Goal: Information Seeking & Learning: Learn about a topic

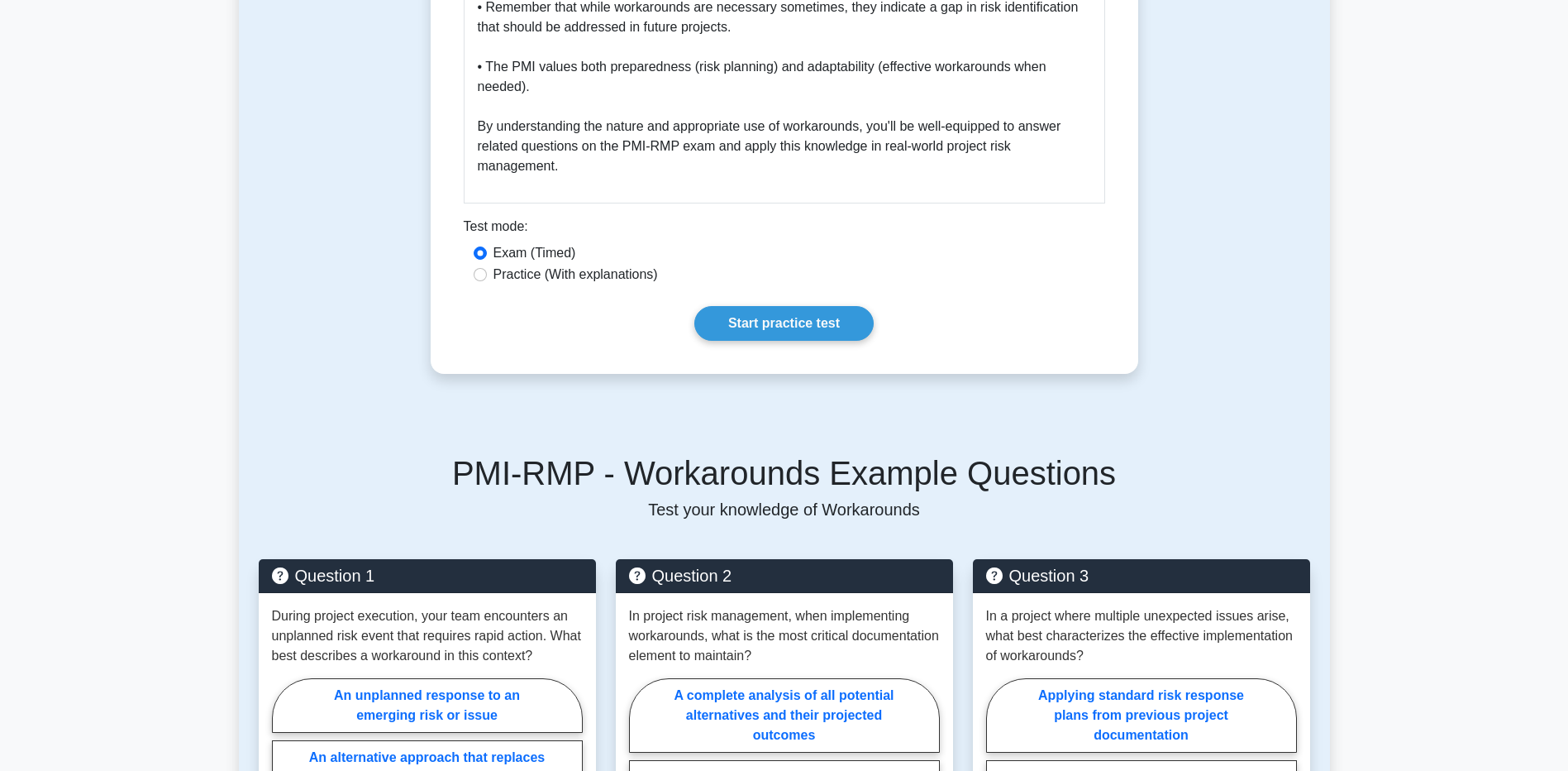
scroll to position [2637, 0]
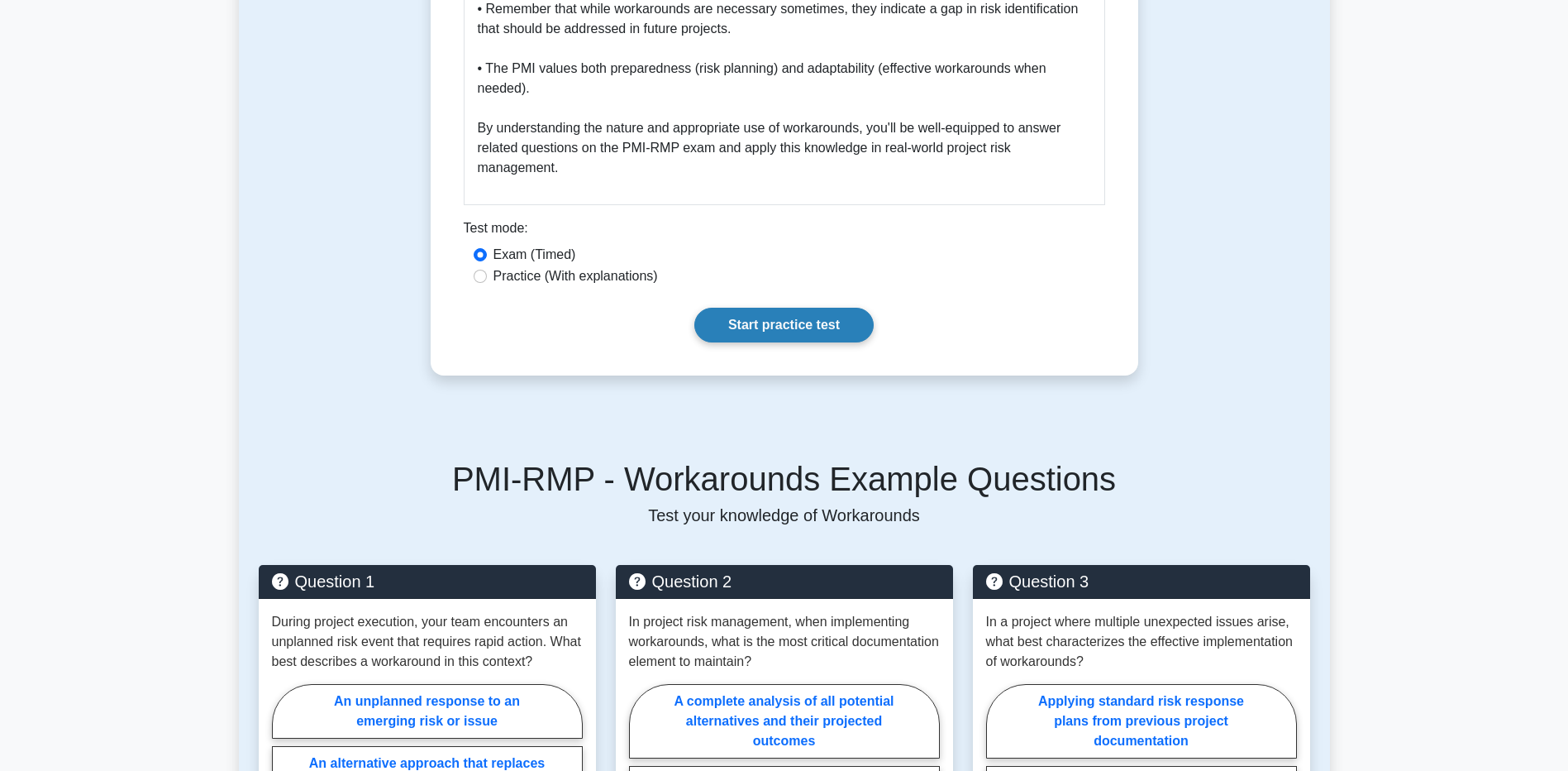
click at [806, 320] on link "Start practice test" at bounding box center [784, 325] width 179 height 35
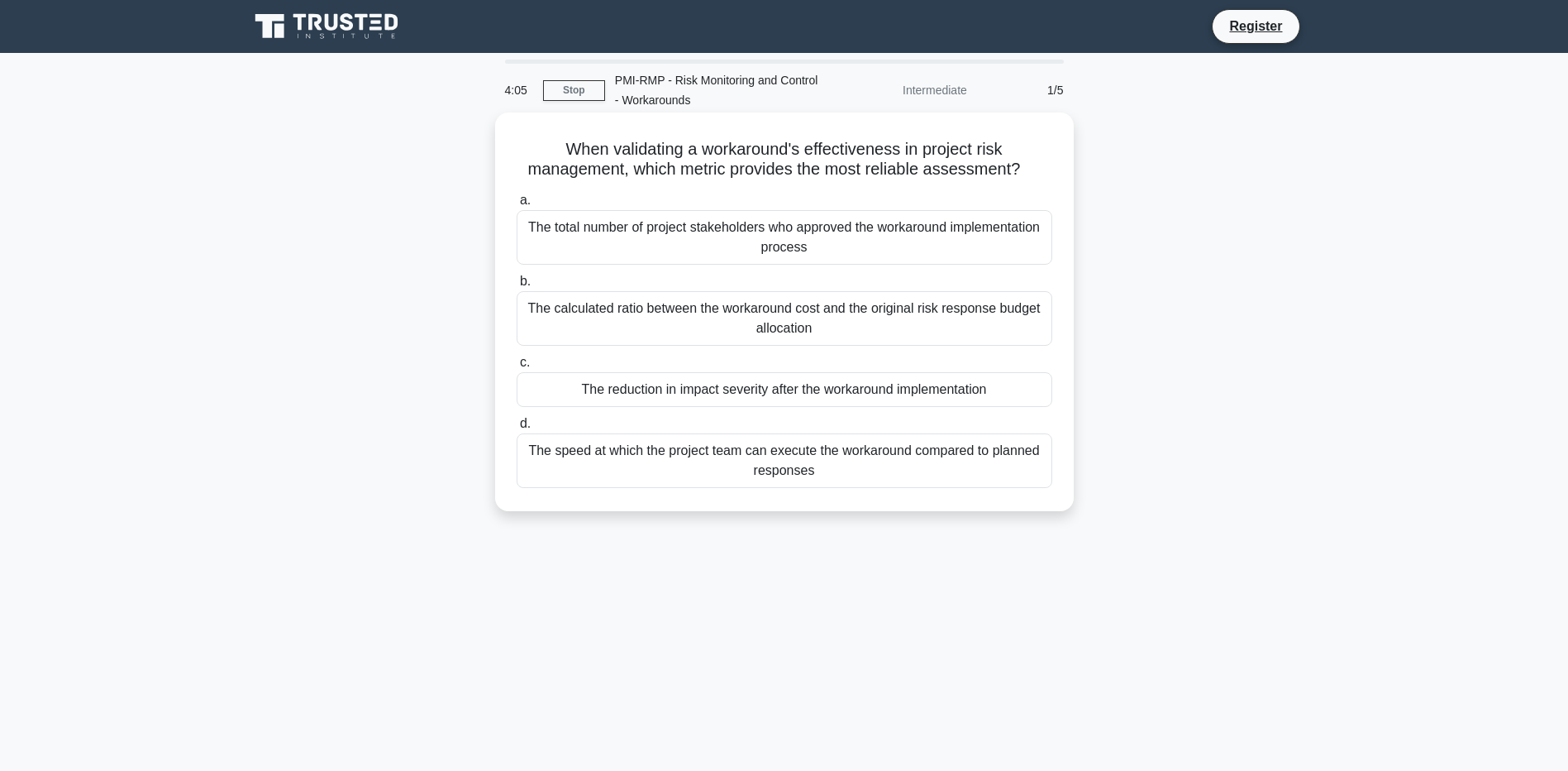
click at [555, 306] on div "The calculated ratio between the workaround cost and the original risk response…" at bounding box center [785, 318] width 536 height 55
click at [517, 287] on input "b. The calculated ratio between the workaround cost and the original risk respo…" at bounding box center [517, 281] width 0 height 11
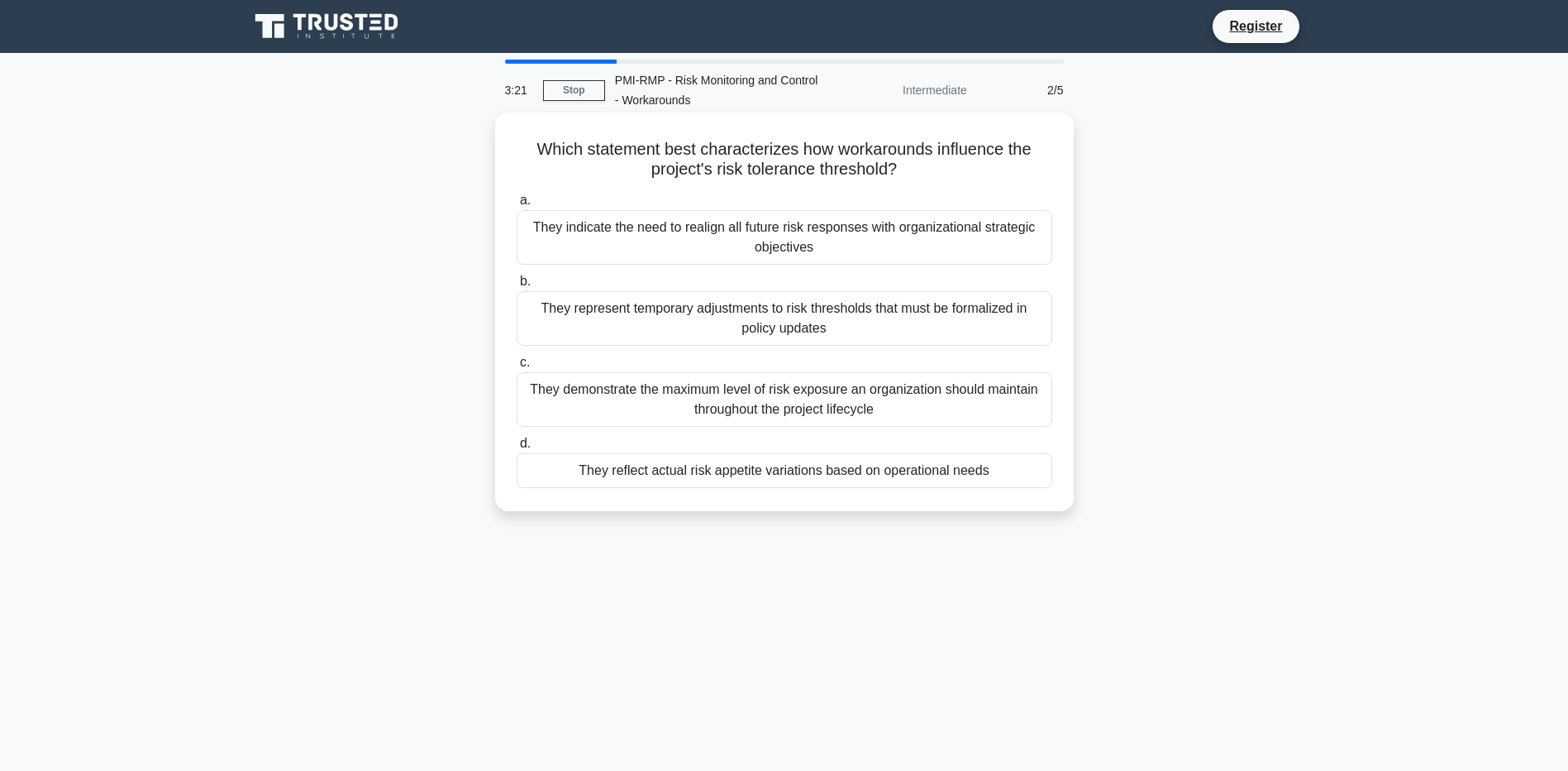
click at [582, 467] on div "They reflect actual risk appetite variations based on operational needs" at bounding box center [785, 471] width 536 height 35
click at [517, 449] on input "d. They reflect actual risk appetite variations based on operational needs" at bounding box center [517, 443] width 0 height 11
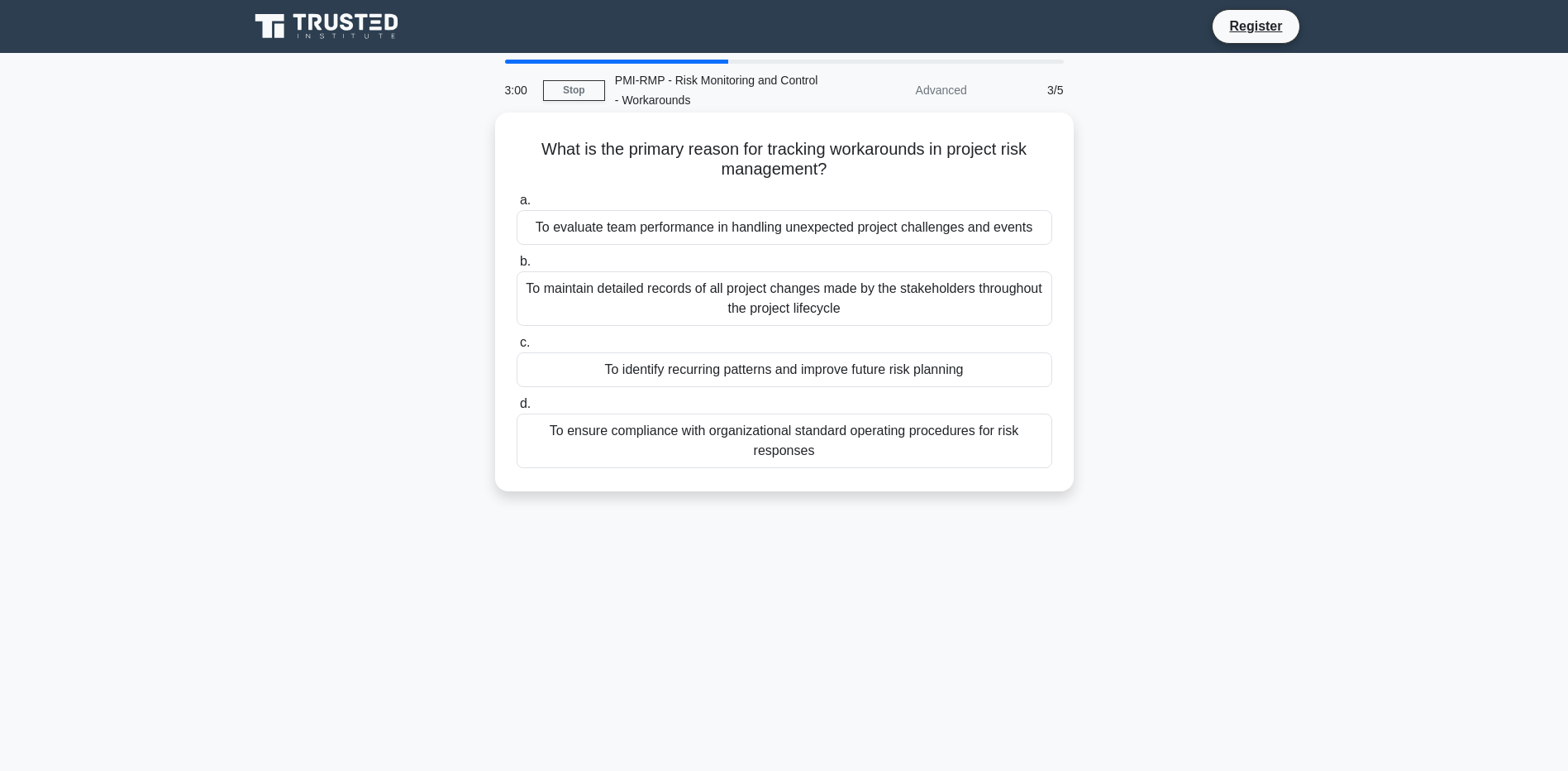
click at [568, 364] on div "To identify recurring patterns and improve future risk planning" at bounding box center [785, 370] width 536 height 35
click at [517, 348] on input "c. To identify recurring patterns and improve future risk planning" at bounding box center [517, 342] width 0 height 11
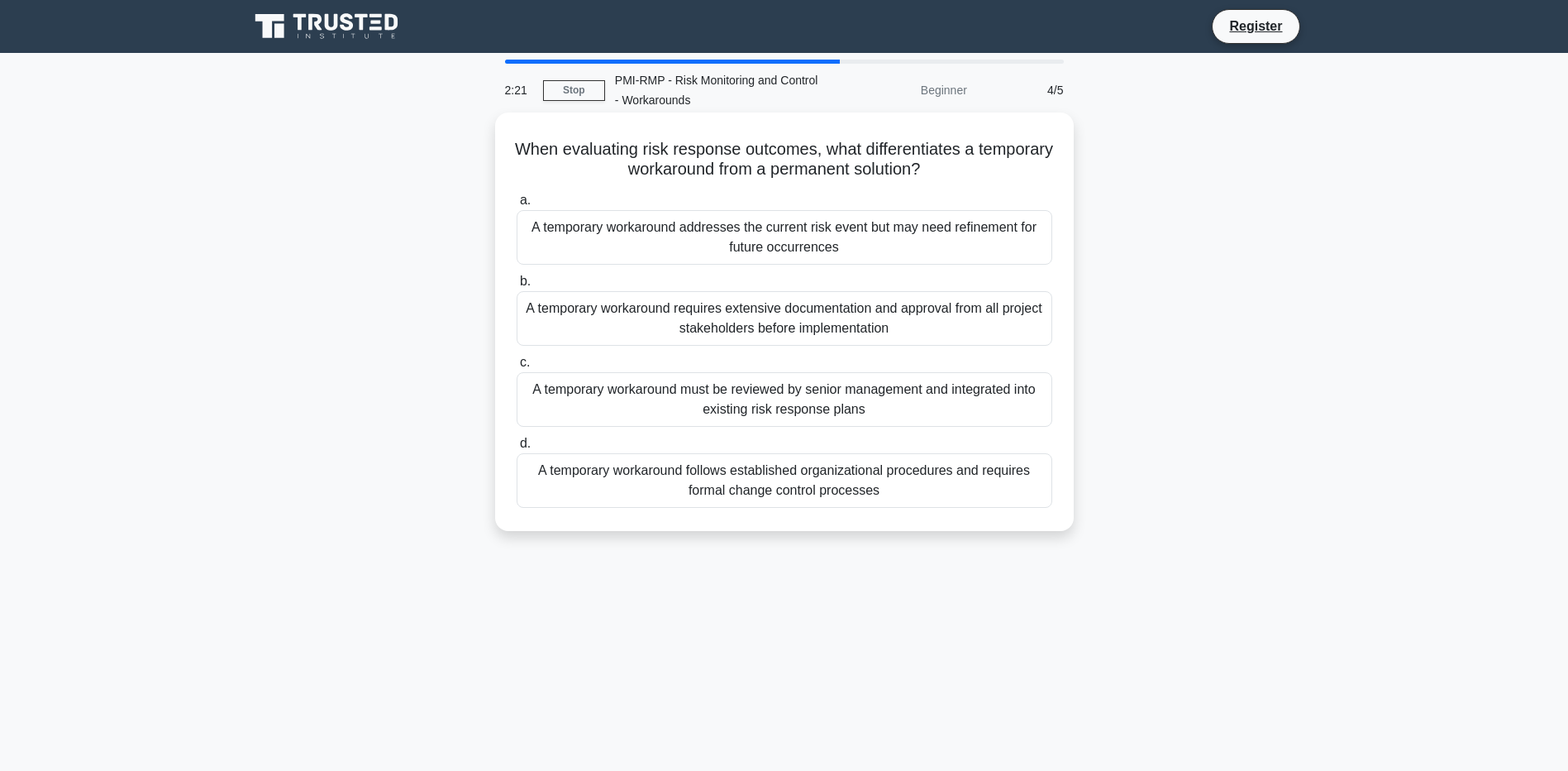
click at [597, 484] on div "A temporary workaround follows established organizational procedures and requir…" at bounding box center [785, 481] width 536 height 55
click at [517, 449] on input "d. A temporary workaround follows established organizational procedures and req…" at bounding box center [517, 443] width 0 height 11
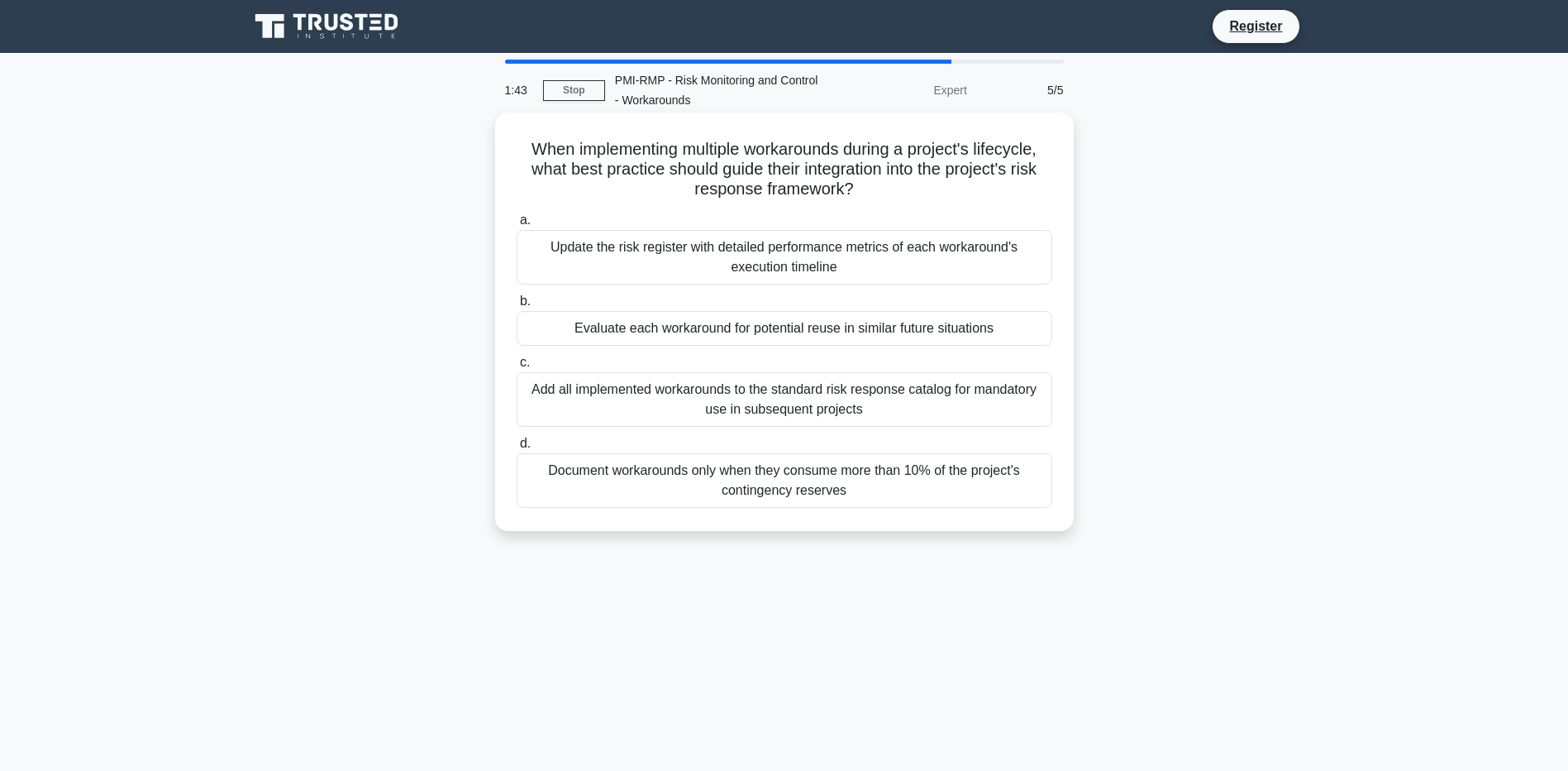
click at [673, 392] on div "Add all implemented workarounds to the standard risk response catalog for manda…" at bounding box center [785, 400] width 536 height 55
click at [517, 368] on input "c. Add all implemented workarounds to the standard risk response catalog for ma…" at bounding box center [517, 362] width 0 height 11
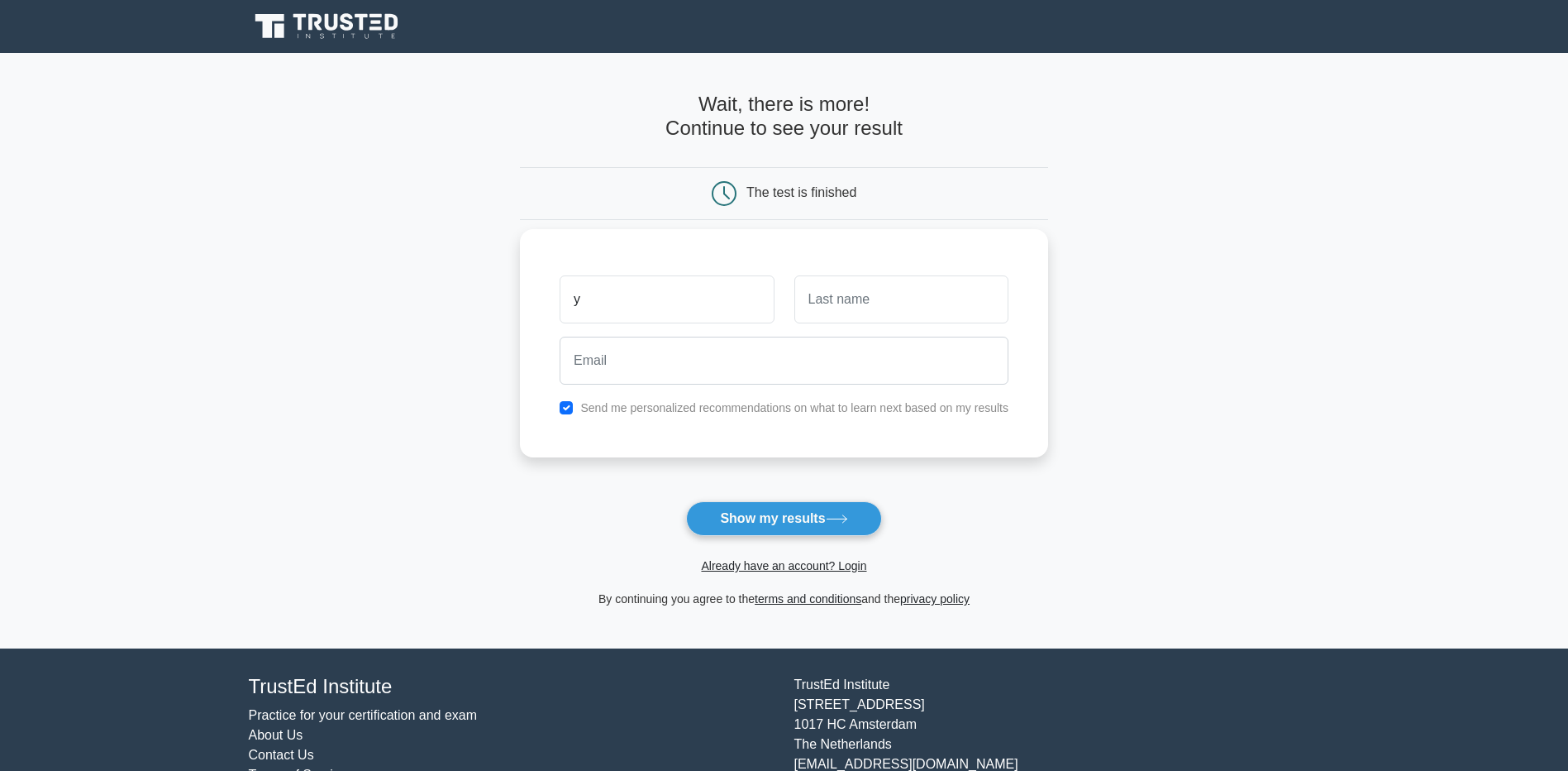
type input "[PERSON_NAME]"
click at [898, 299] on input "text" at bounding box center [901, 299] width 214 height 48
type input "Madi"
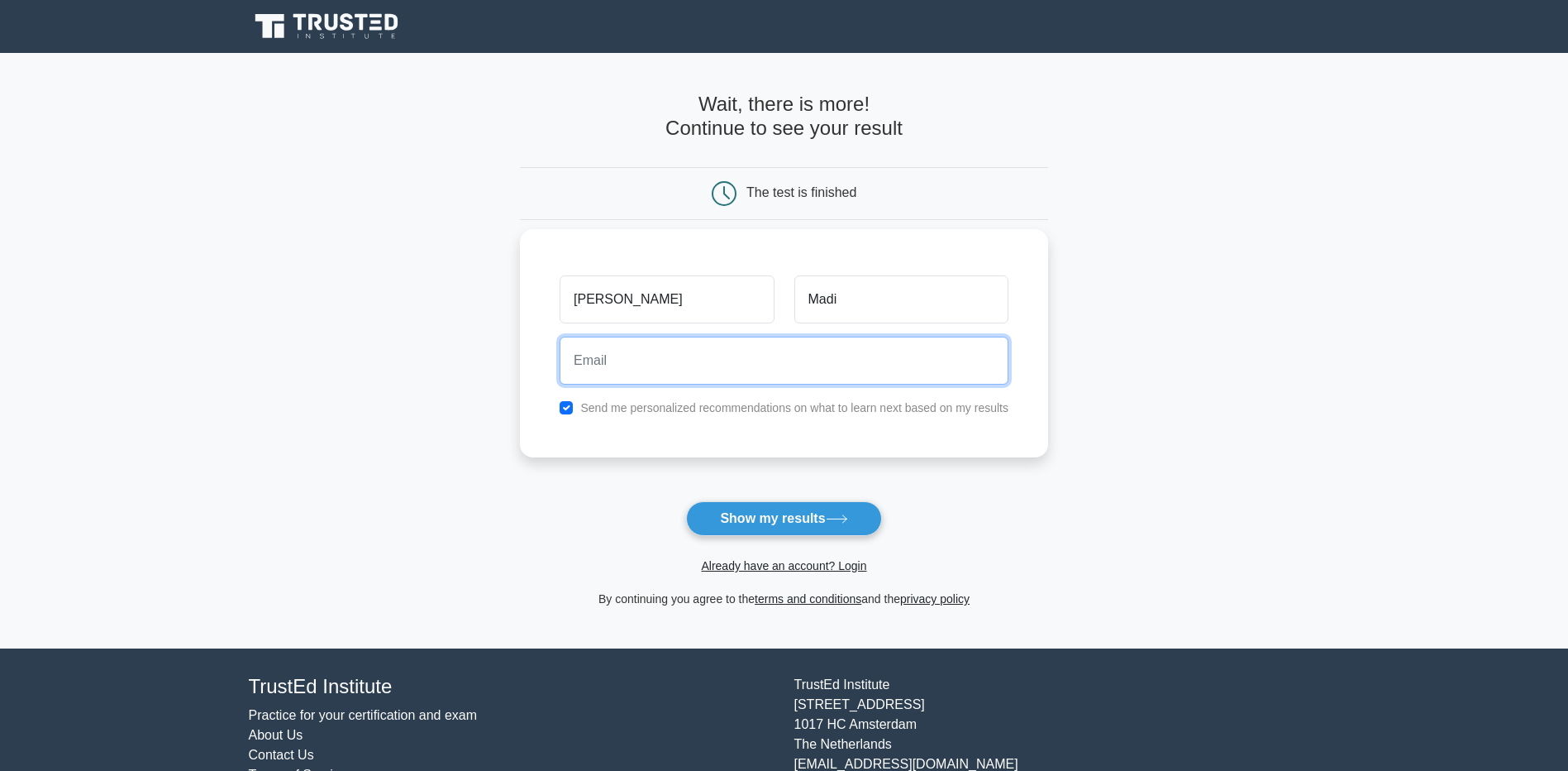
click at [625, 354] on input "email" at bounding box center [784, 361] width 449 height 48
type input "[EMAIL_ADDRESS][DOMAIN_NAME]"
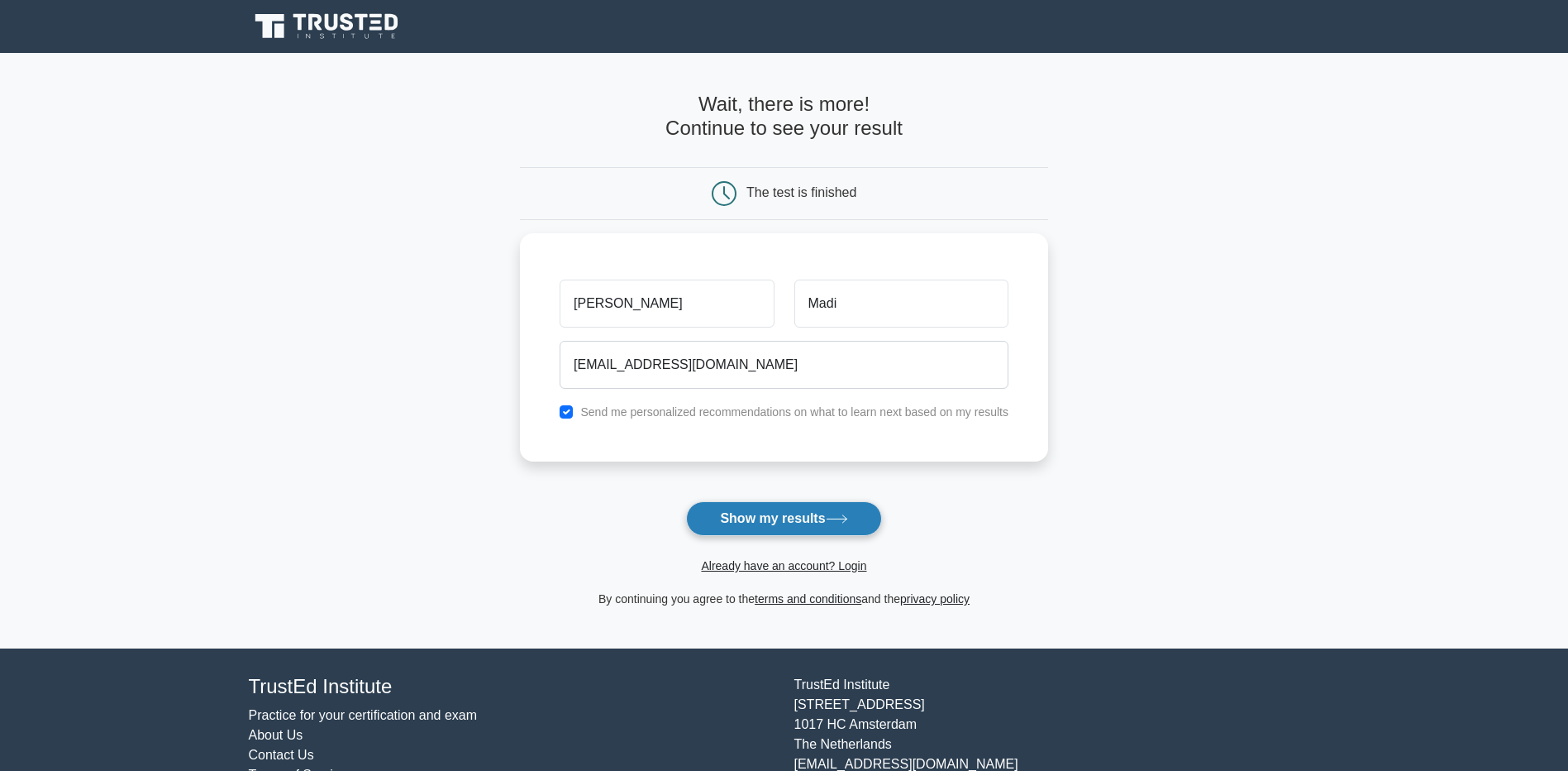
click at [771, 521] on button "Show my results" at bounding box center [784, 519] width 195 height 35
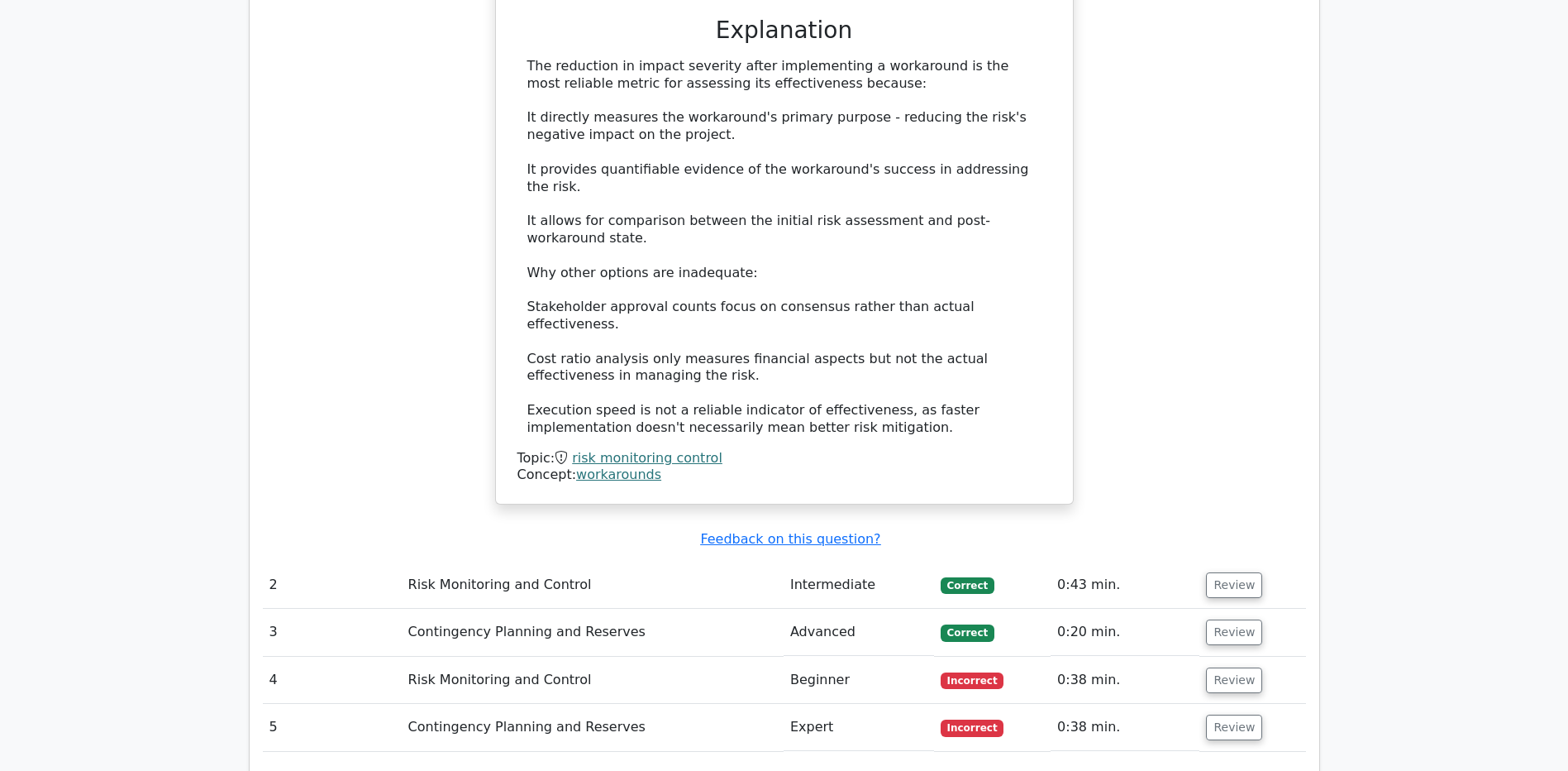
scroll to position [1695, 0]
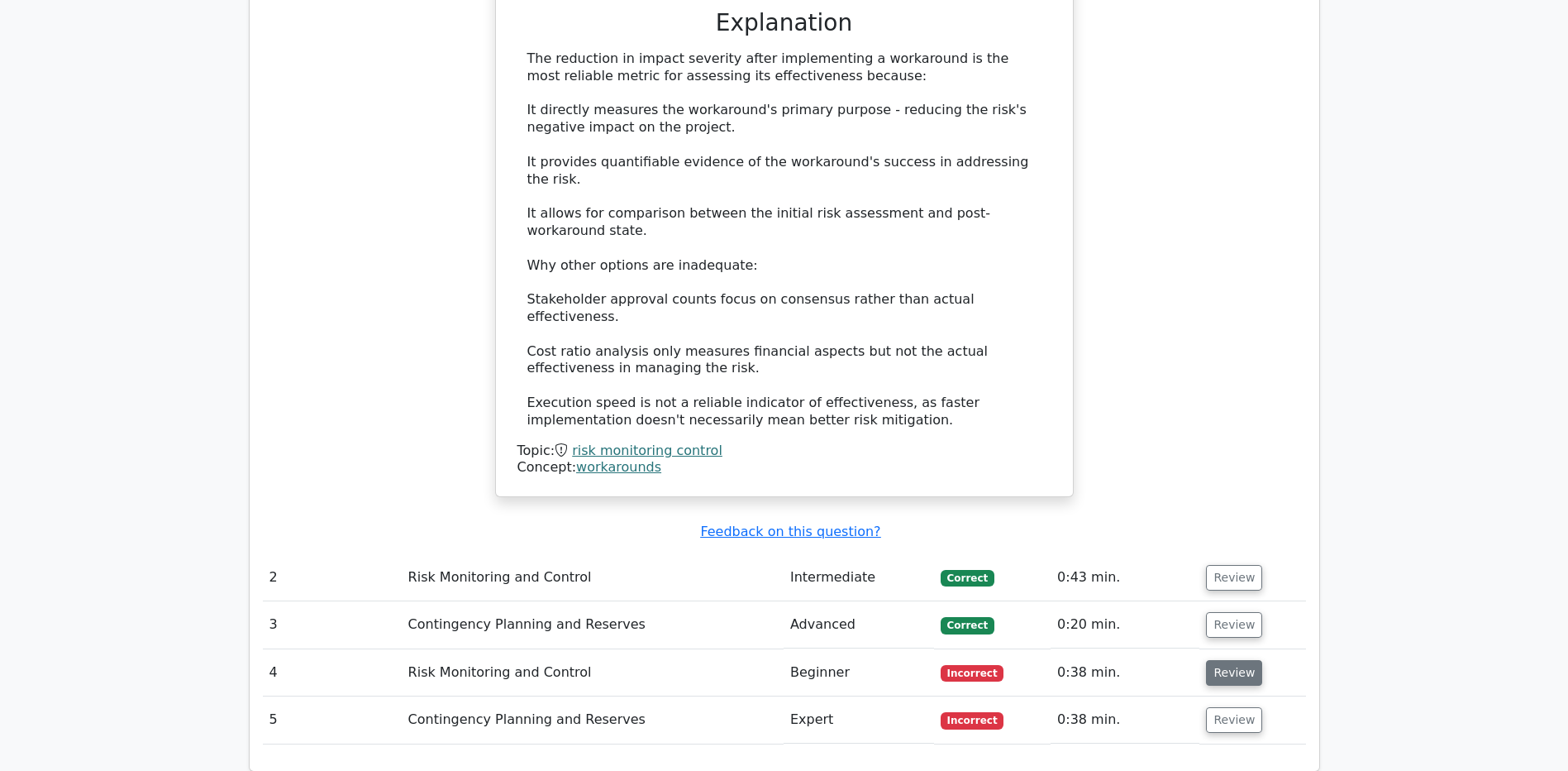
click at [1232, 660] on button "Review" at bounding box center [1234, 673] width 56 height 26
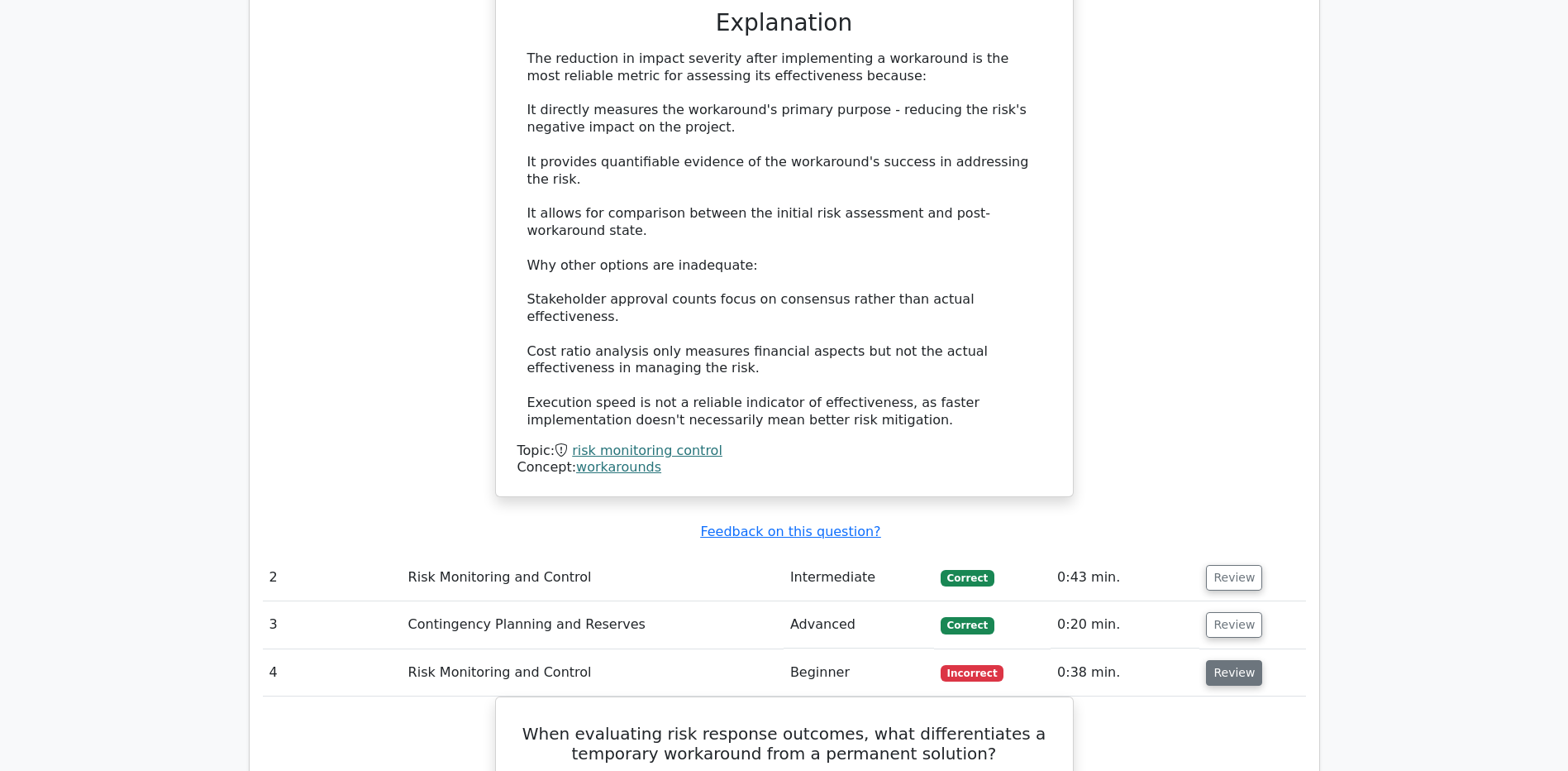
click at [1234, 660] on button "Review" at bounding box center [1234, 673] width 56 height 26
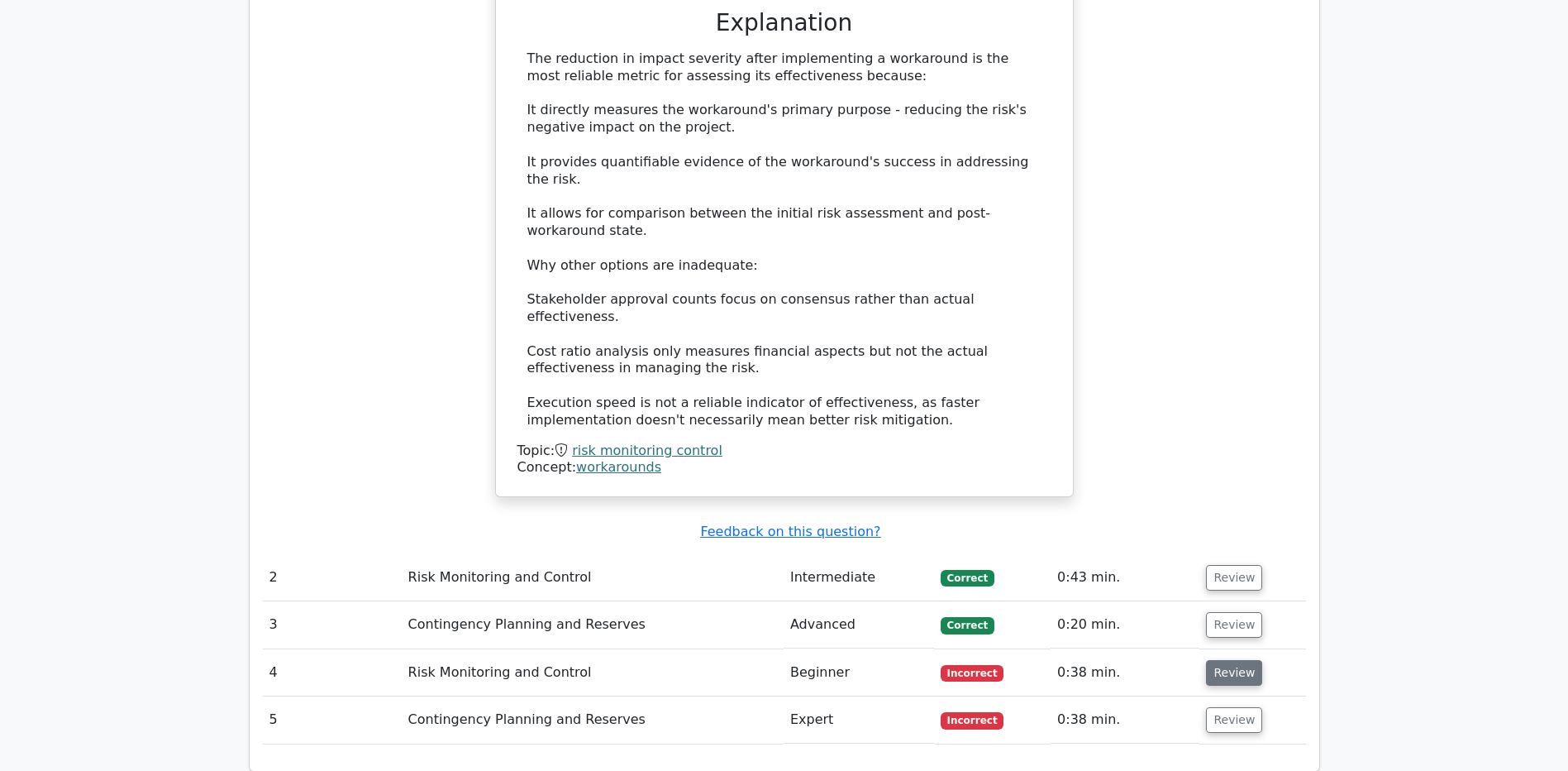
click at [1234, 660] on button "Review" at bounding box center [1234, 673] width 56 height 26
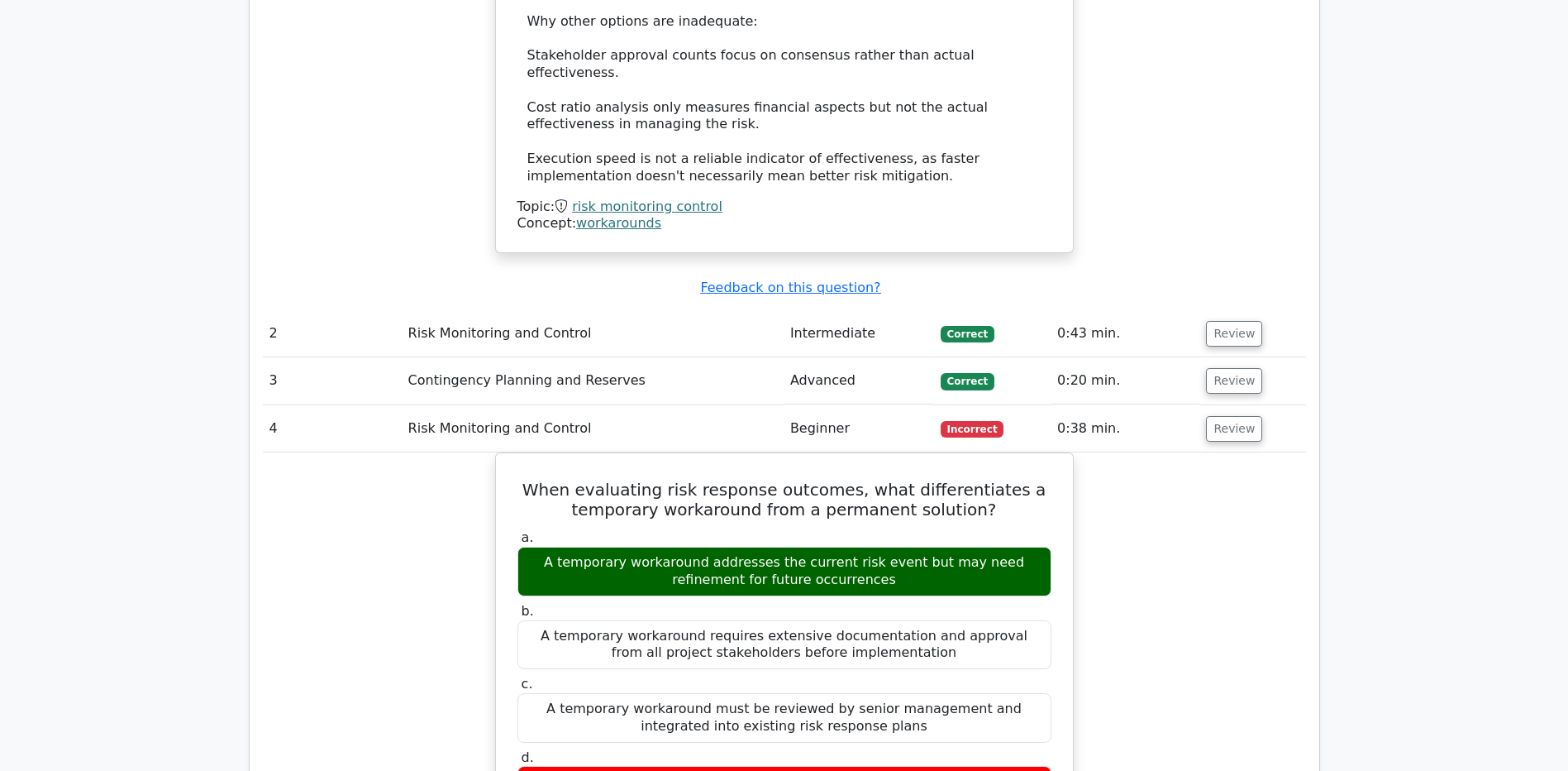
scroll to position [1921, 0]
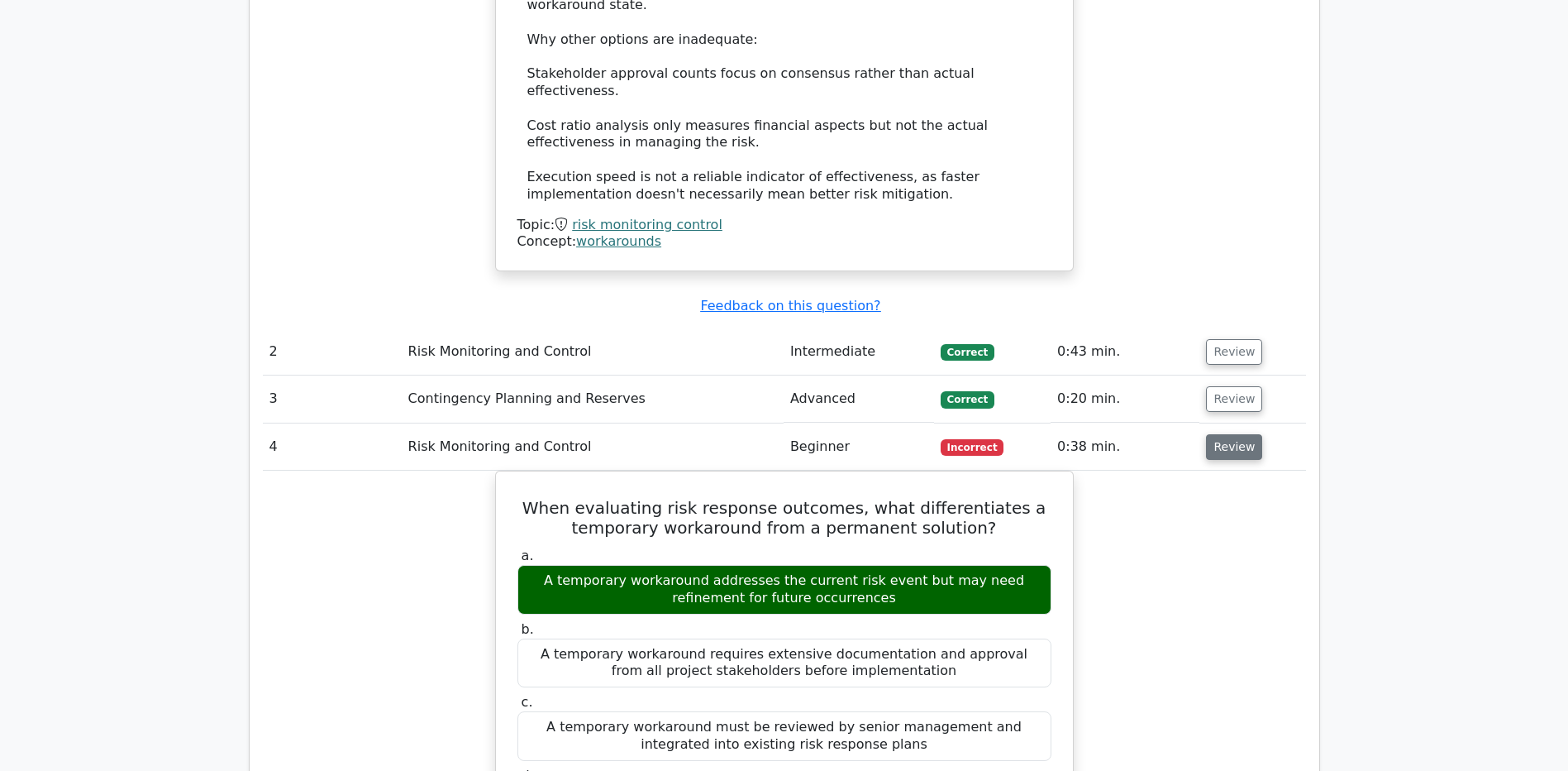
click at [1230, 434] on button "Review" at bounding box center [1234, 447] width 56 height 26
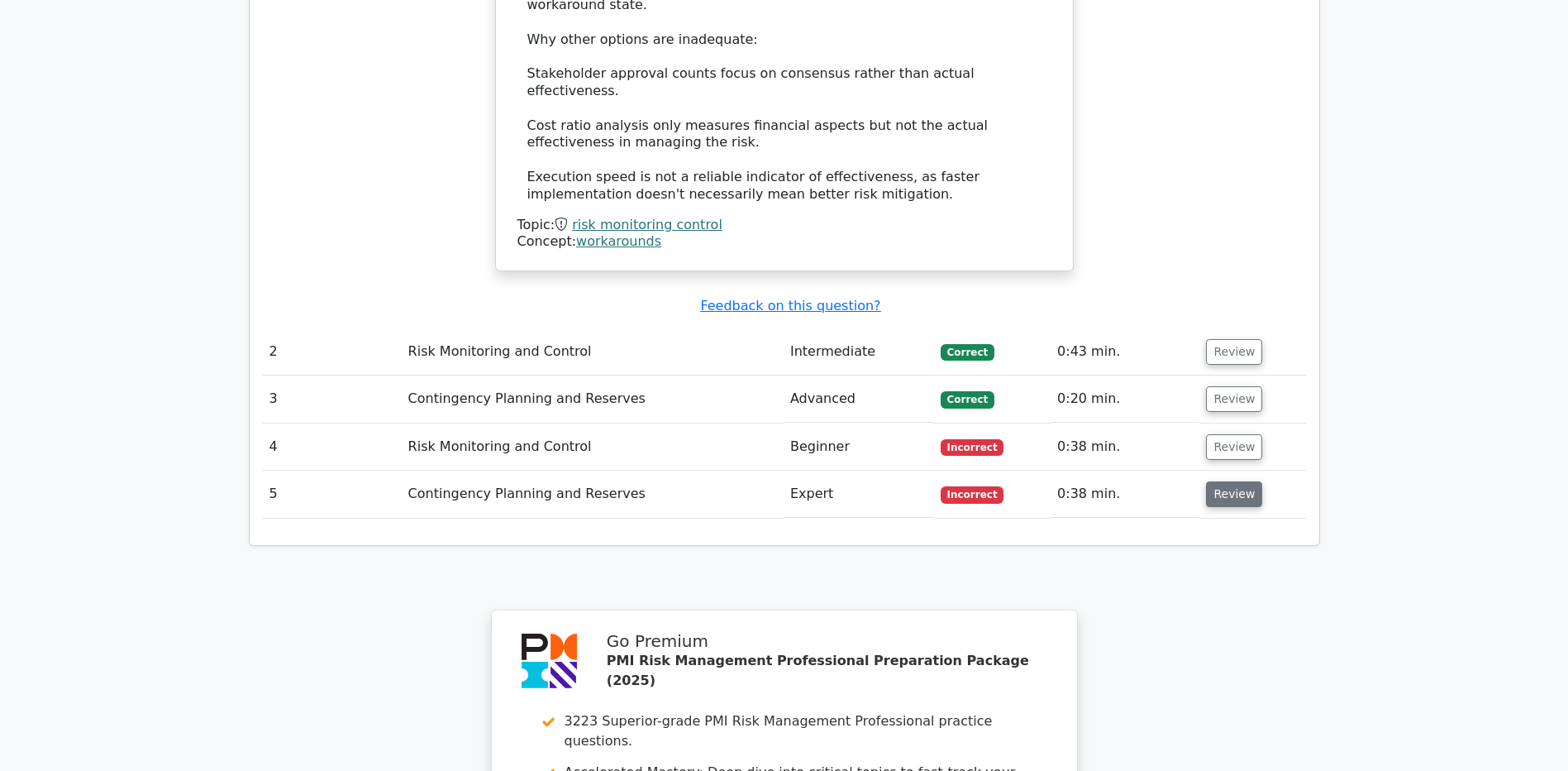
click at [1229, 481] on button "Review" at bounding box center [1234, 494] width 56 height 26
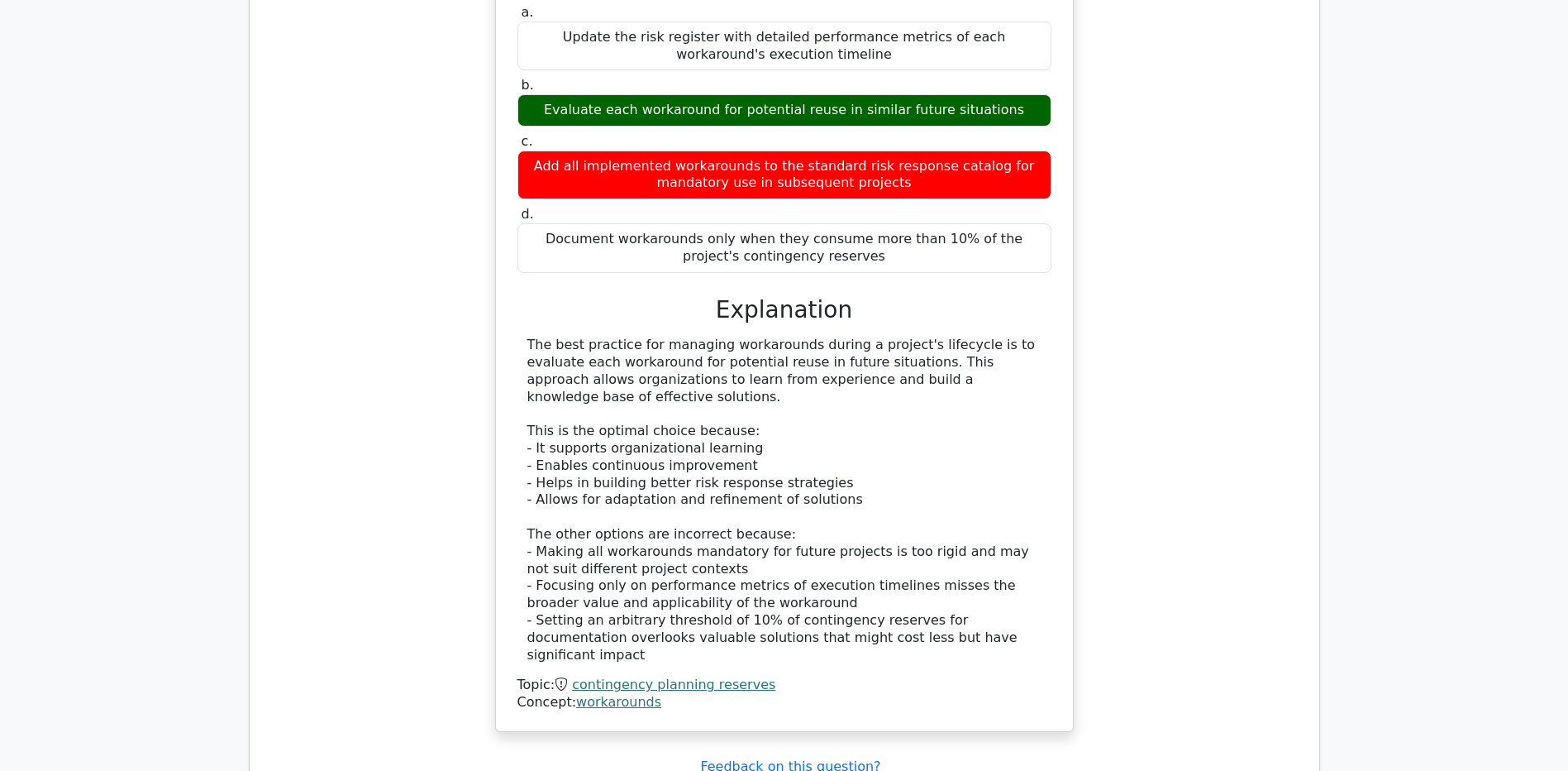
scroll to position [3175, 0]
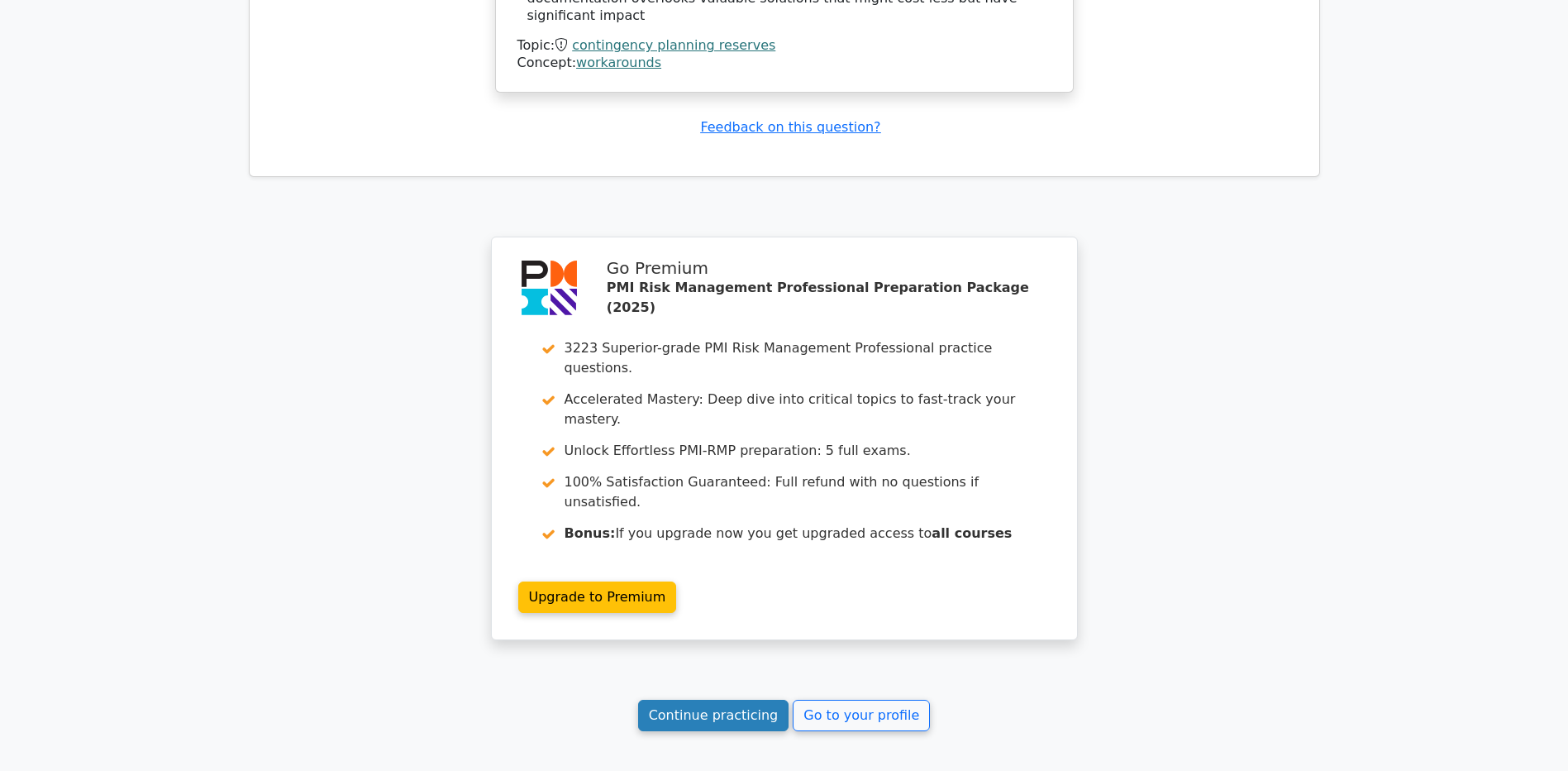
click at [732, 700] on link "Continue practicing" at bounding box center [714, 716] width 151 height 31
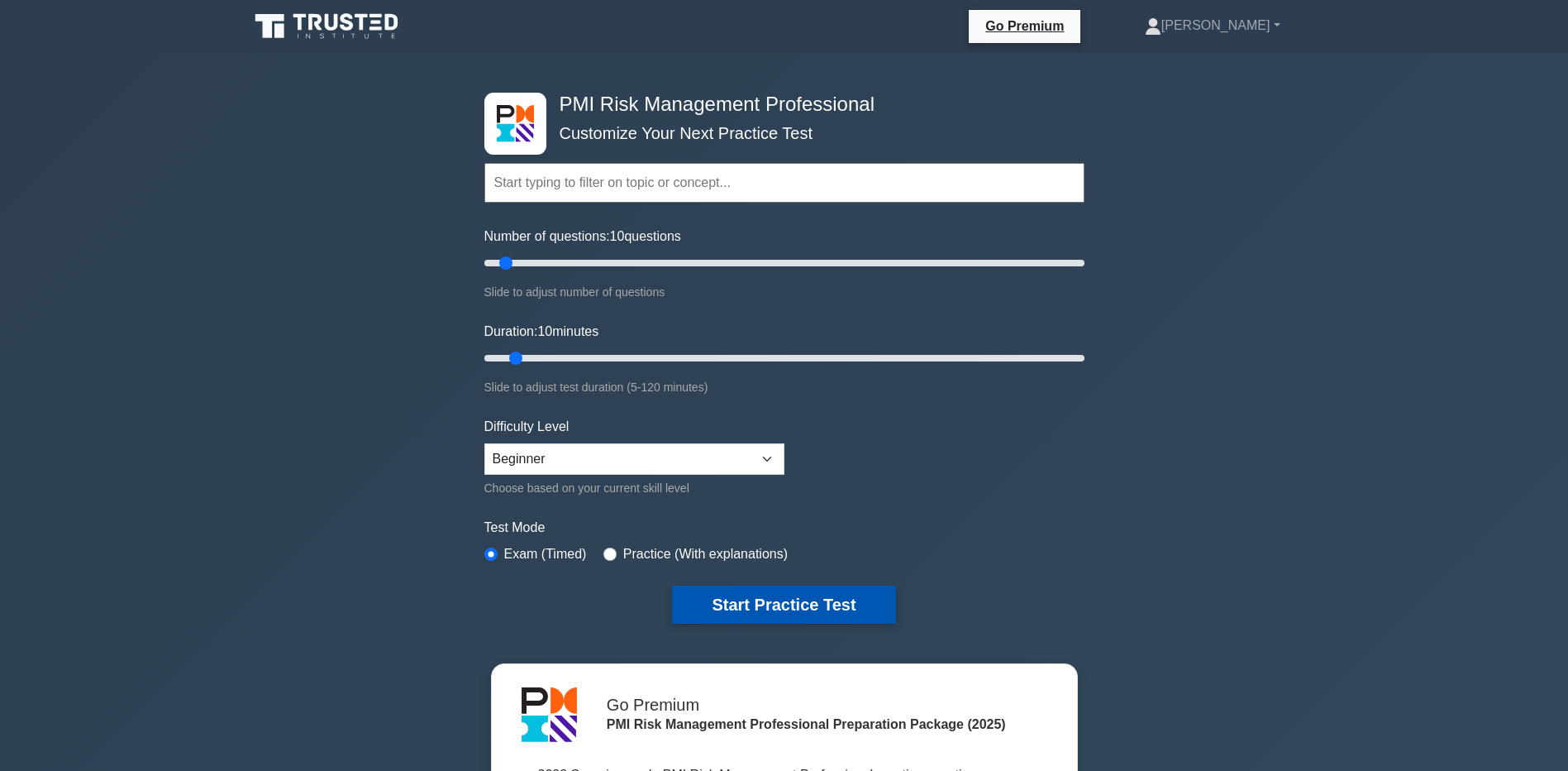
click at [777, 602] on button "Start Practice Test" at bounding box center [784, 605] width 223 height 38
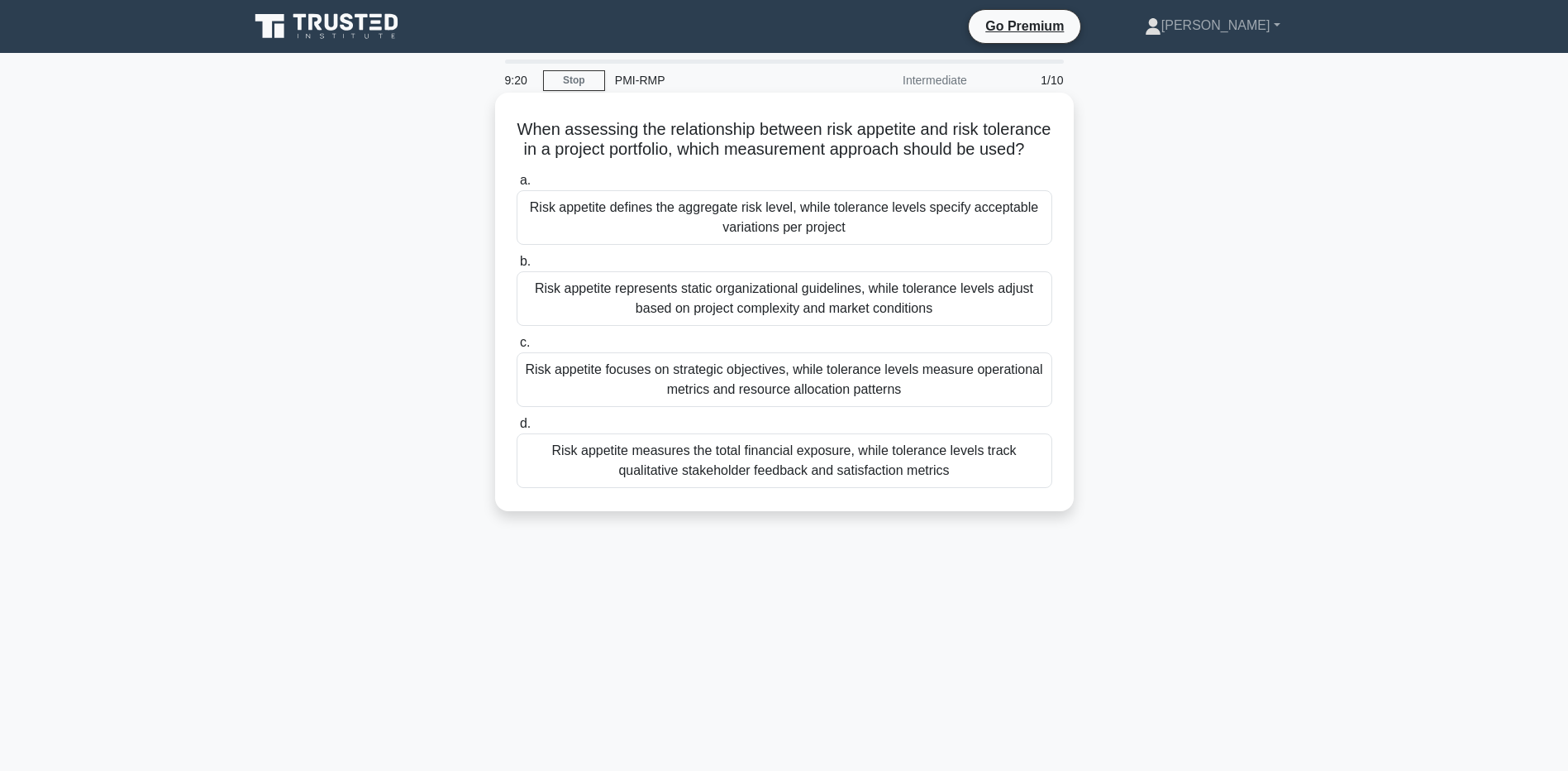
click at [599, 472] on div "Risk appetite measures the total financial exposure, while tolerance levels tra…" at bounding box center [785, 461] width 536 height 55
click at [517, 429] on input "d. Risk appetite measures the total financial exposure, while tolerance levels …" at bounding box center [517, 424] width 0 height 11
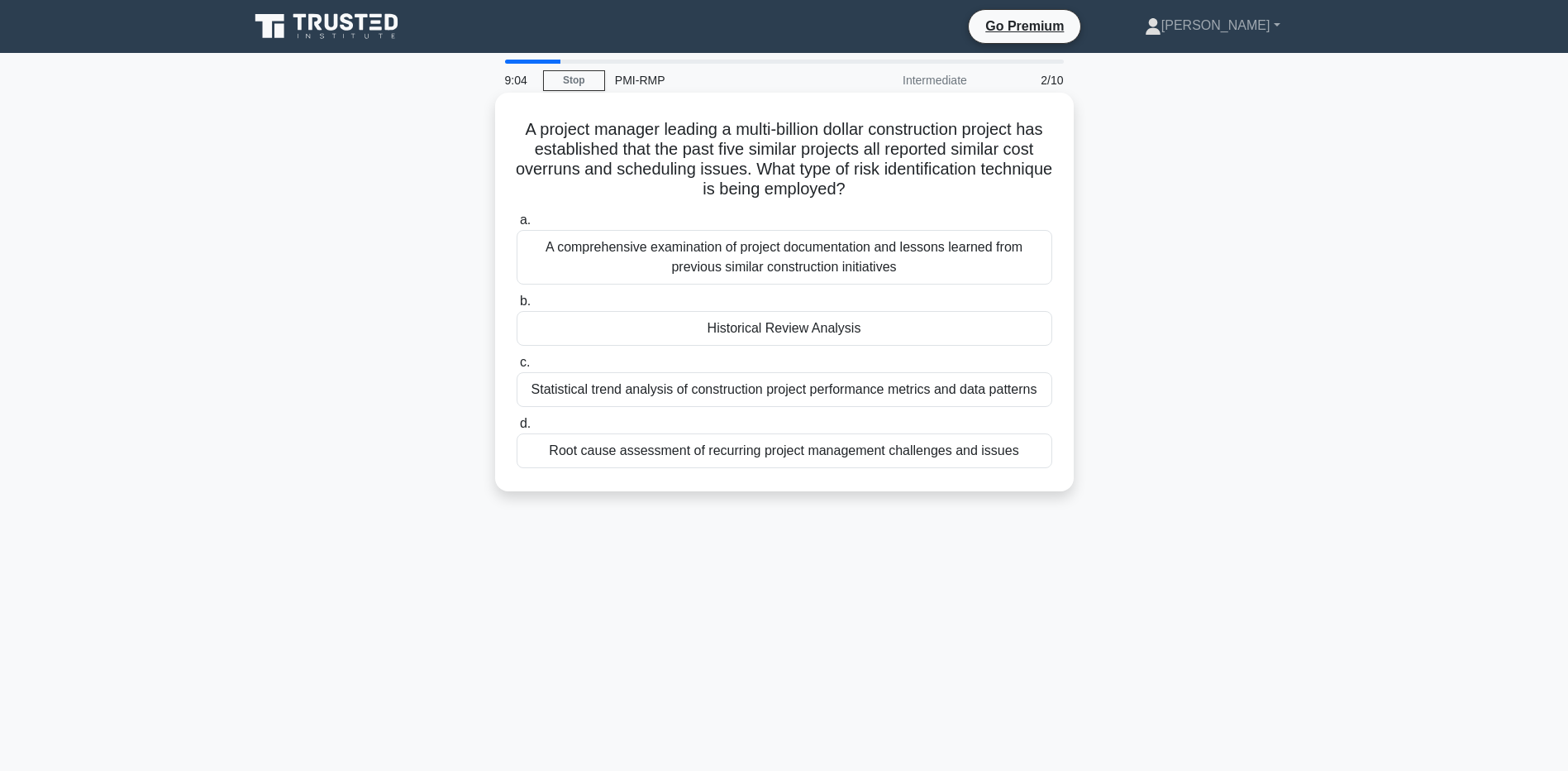
click at [770, 328] on div "Historical Review Analysis" at bounding box center [785, 328] width 536 height 35
click at [517, 307] on input "b. Historical Review Analysis" at bounding box center [517, 301] width 0 height 11
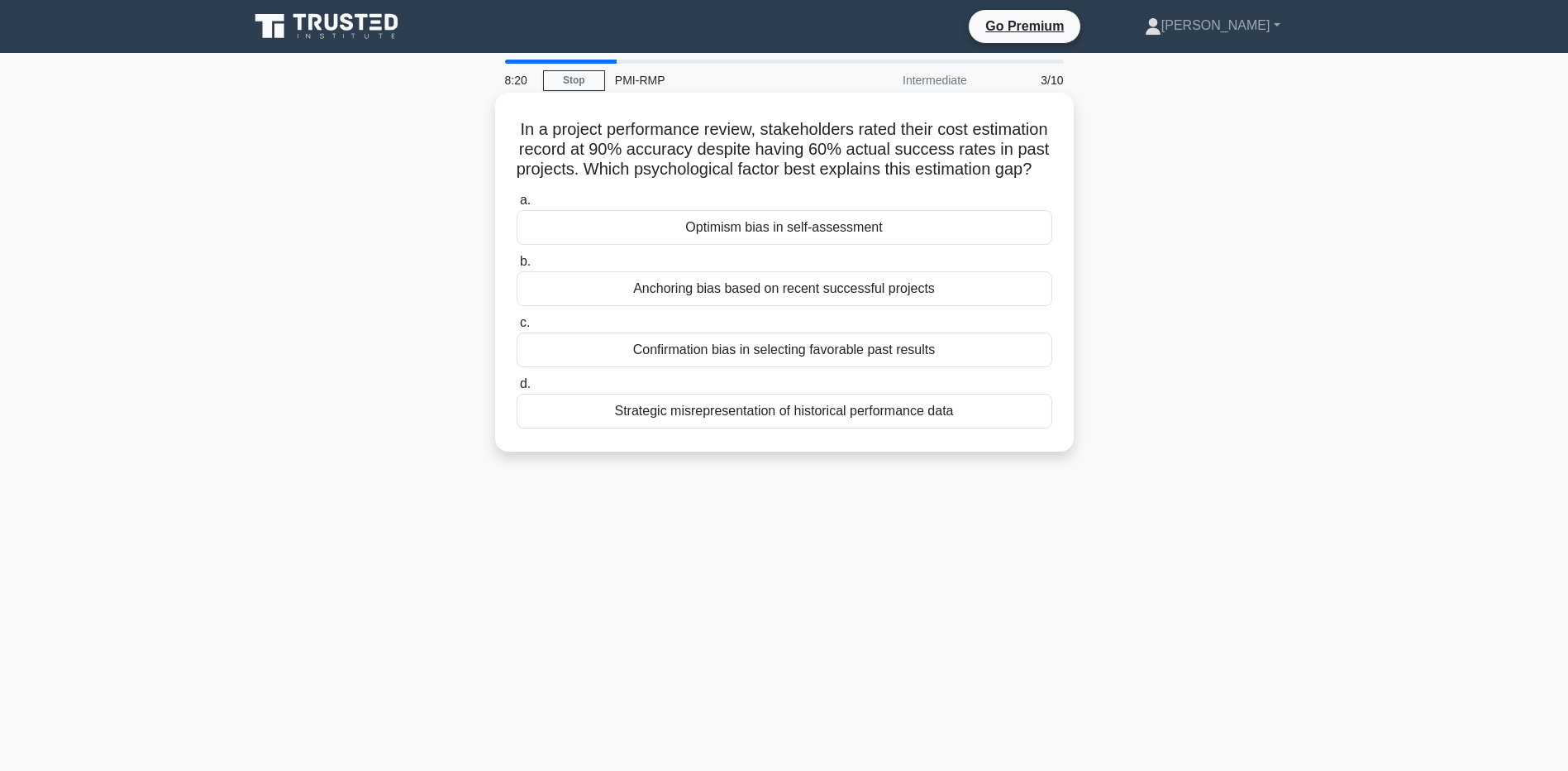
click at [810, 429] on div "Strategic misrepresentation of historical performance data" at bounding box center [785, 411] width 536 height 35
click at [517, 390] on input "d. Strategic misrepresentation of historical performance data" at bounding box center [517, 384] width 0 height 11
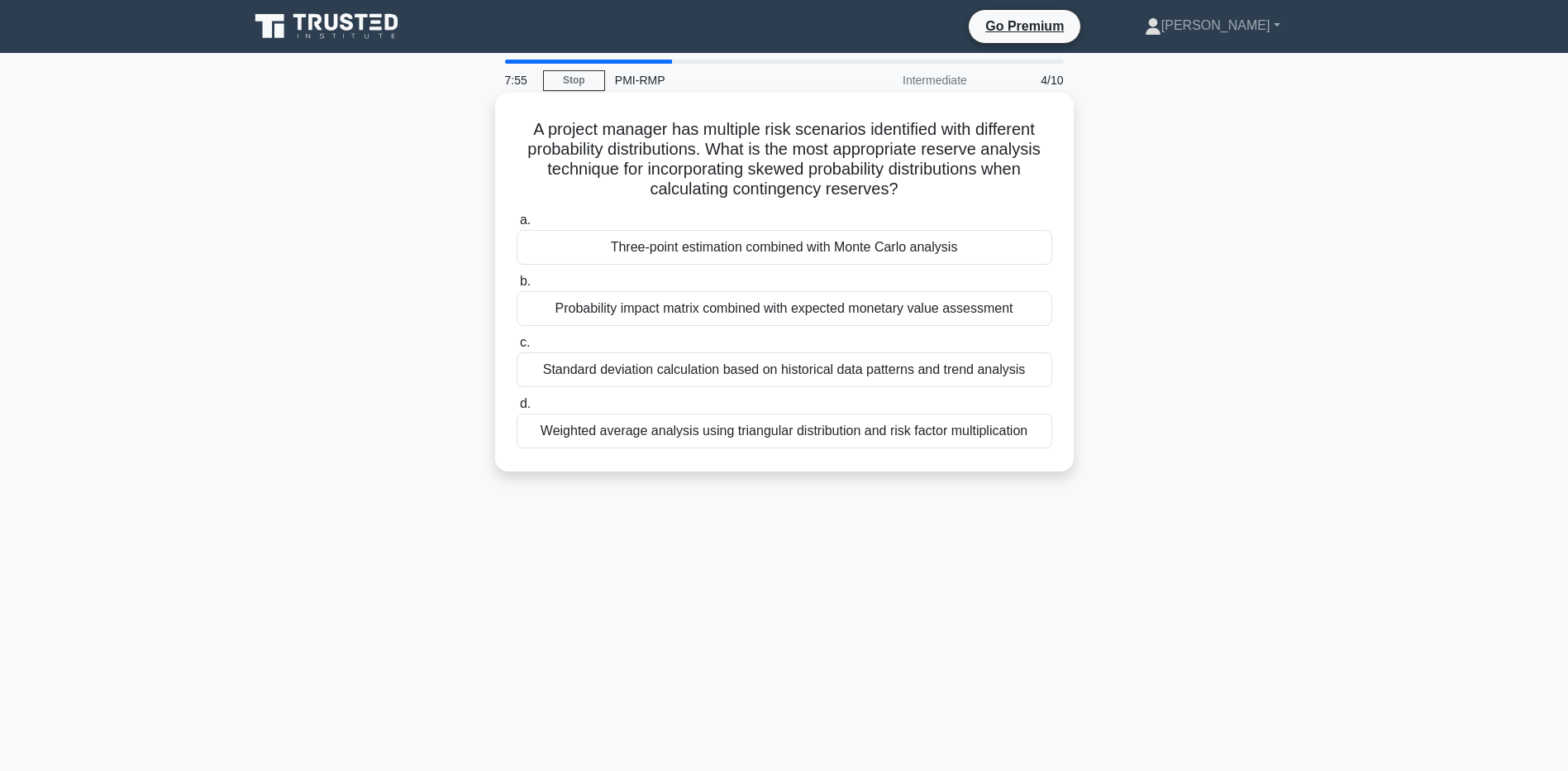
click at [776, 435] on div "Weighted average analysis using triangular distribution and risk factor multipl…" at bounding box center [785, 431] width 536 height 35
click at [517, 409] on input "d. Weighted average analysis using triangular distribution and risk factor mult…" at bounding box center [517, 404] width 0 height 11
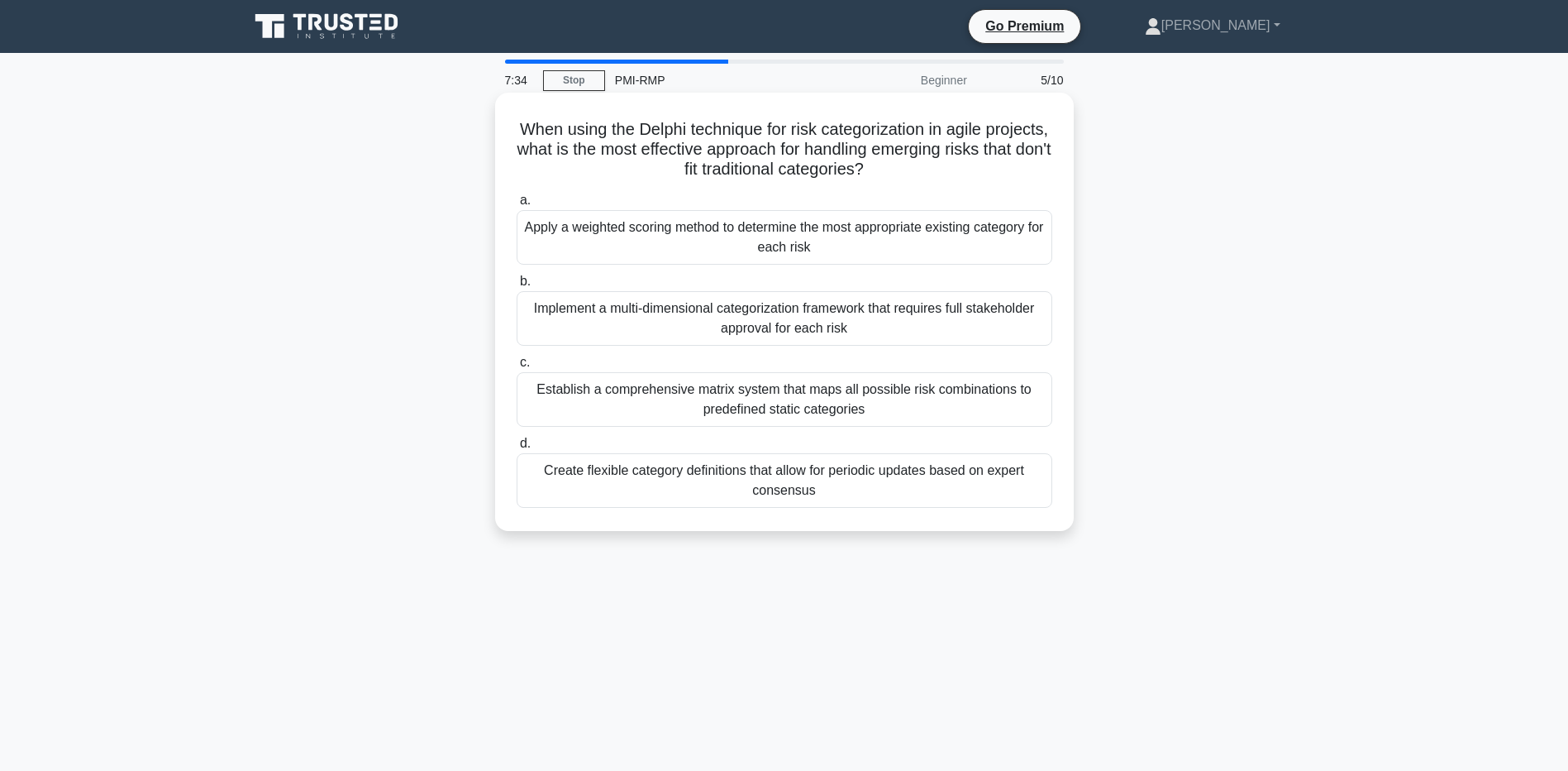
click at [741, 477] on div "Create flexible category definitions that allow for periodic updates based on e…" at bounding box center [785, 481] width 536 height 55
click at [517, 449] on input "d. Create flexible category definitions that allow for periodic updates based o…" at bounding box center [517, 443] width 0 height 11
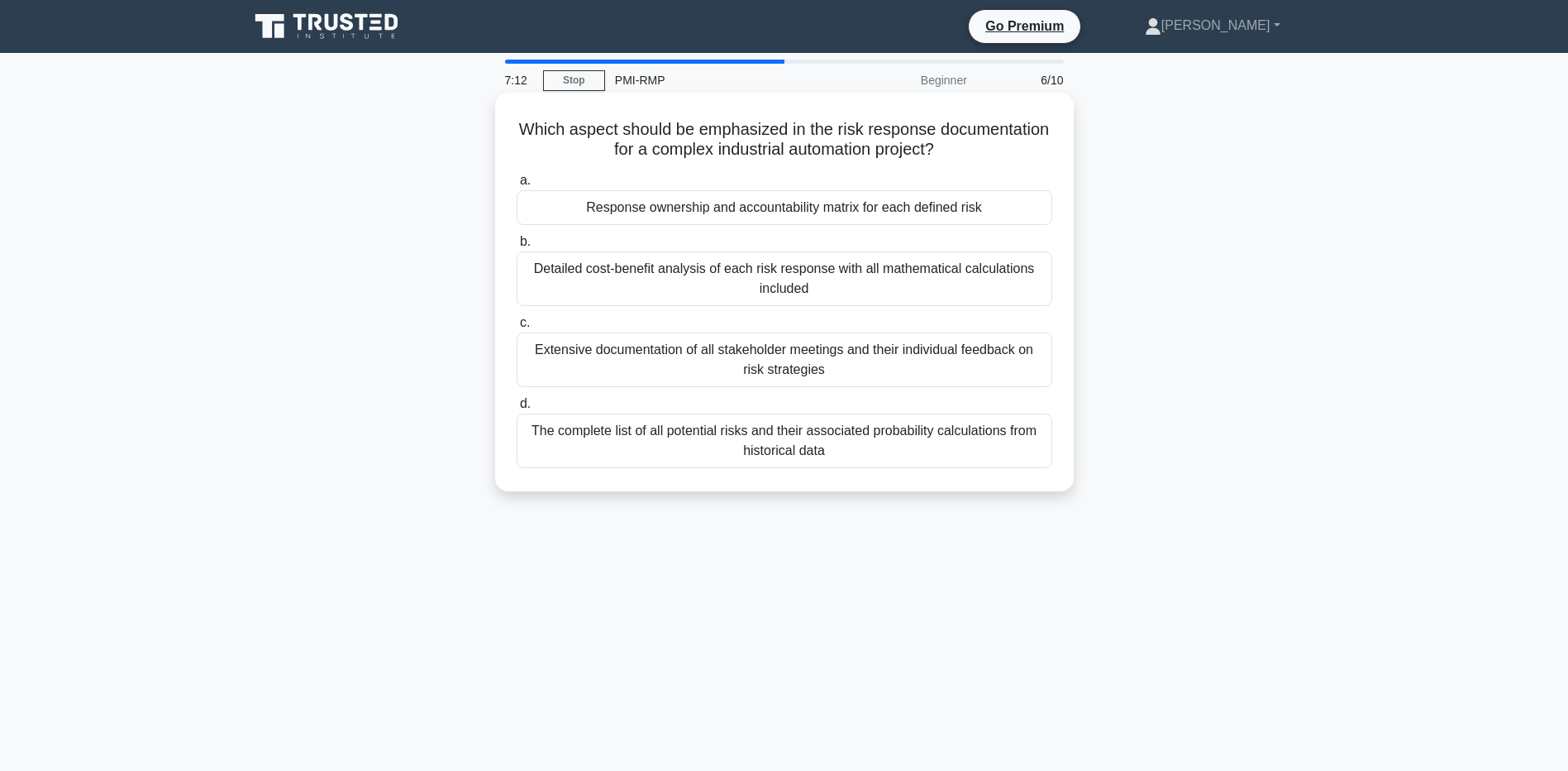
click at [739, 433] on div "The complete list of all potential risks and their associated probability calcu…" at bounding box center [785, 441] width 536 height 55
click at [517, 409] on input "d. The complete list of all potential risks and their associated probability ca…" at bounding box center [517, 404] width 0 height 11
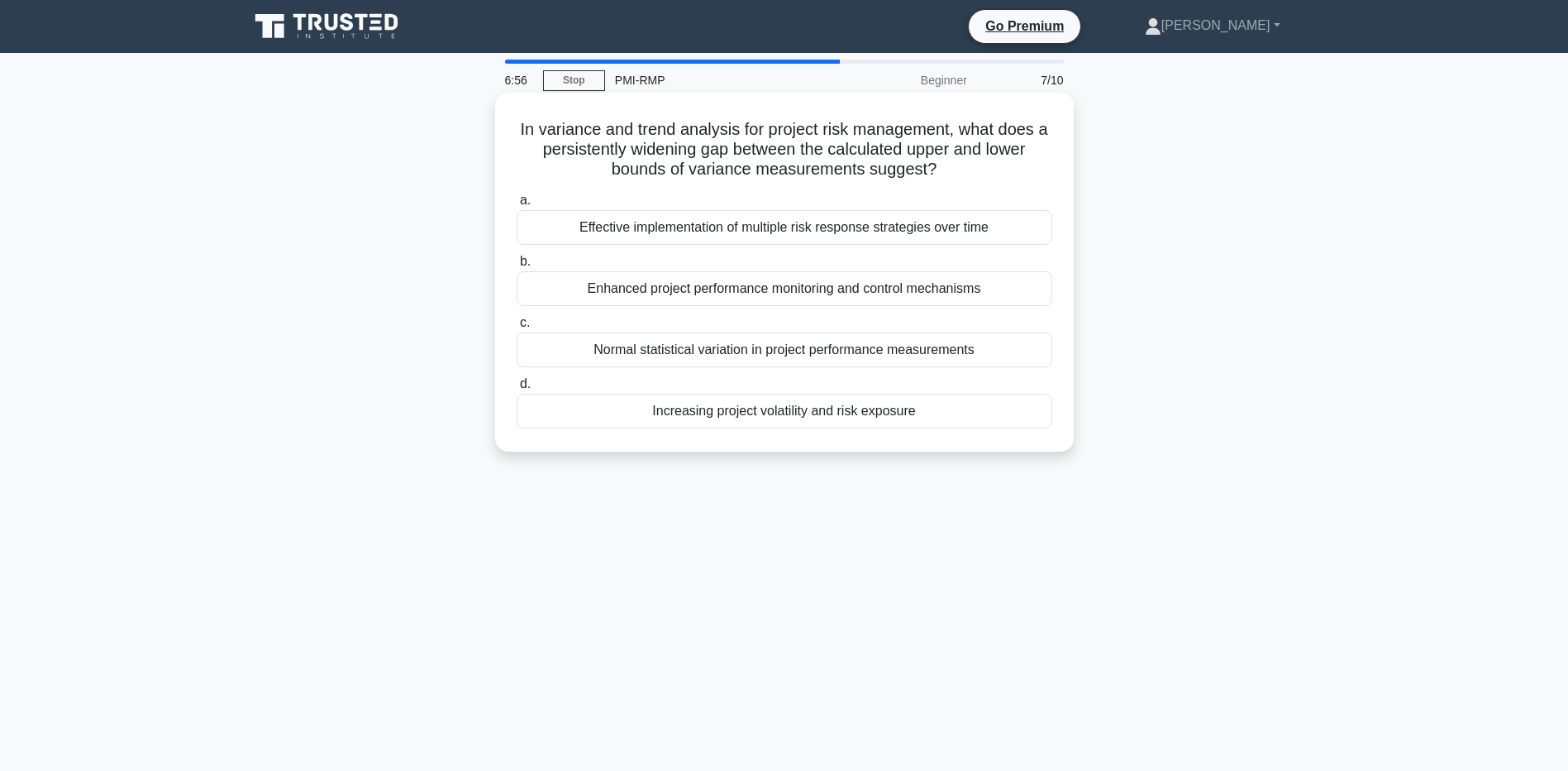
click at [900, 226] on div "Effective implementation of multiple risk response strategies over time" at bounding box center [785, 227] width 536 height 35
click at [517, 206] on input "a. Effective implementation of multiple risk response strategies over time" at bounding box center [517, 200] width 0 height 11
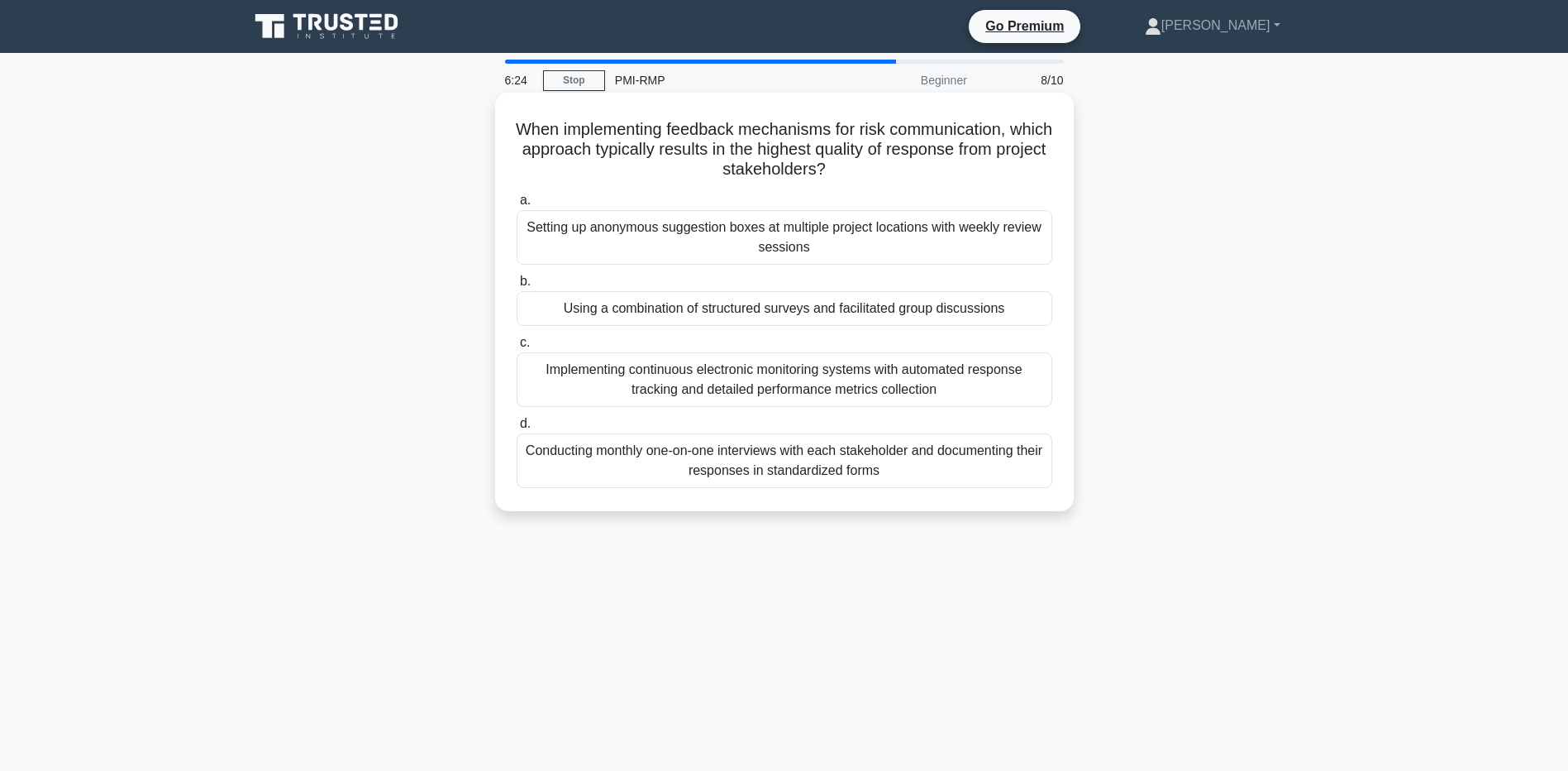
click at [810, 383] on div "Implementing continuous electronic monitoring systems with automated response t…" at bounding box center [785, 380] width 536 height 55
click at [517, 348] on input "c. Implementing continuous electronic monitoring systems with automated respons…" at bounding box center [517, 342] width 0 height 11
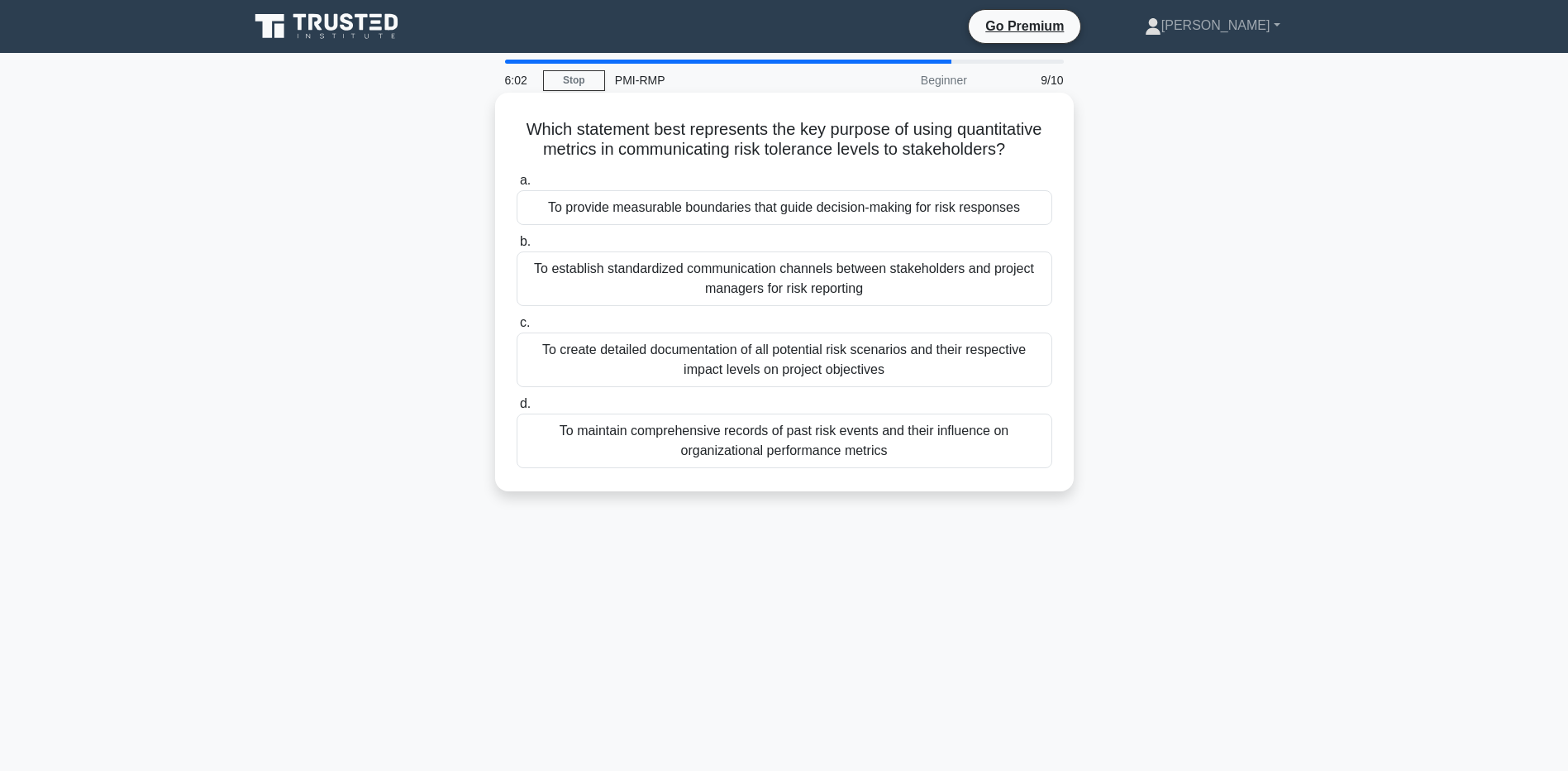
click at [729, 208] on div "To provide measurable boundaries that guide decision-making for risk responses" at bounding box center [785, 208] width 536 height 35
click at [517, 186] on input "a. To provide measurable boundaries that guide decision-making for risk respons…" at bounding box center [517, 180] width 0 height 11
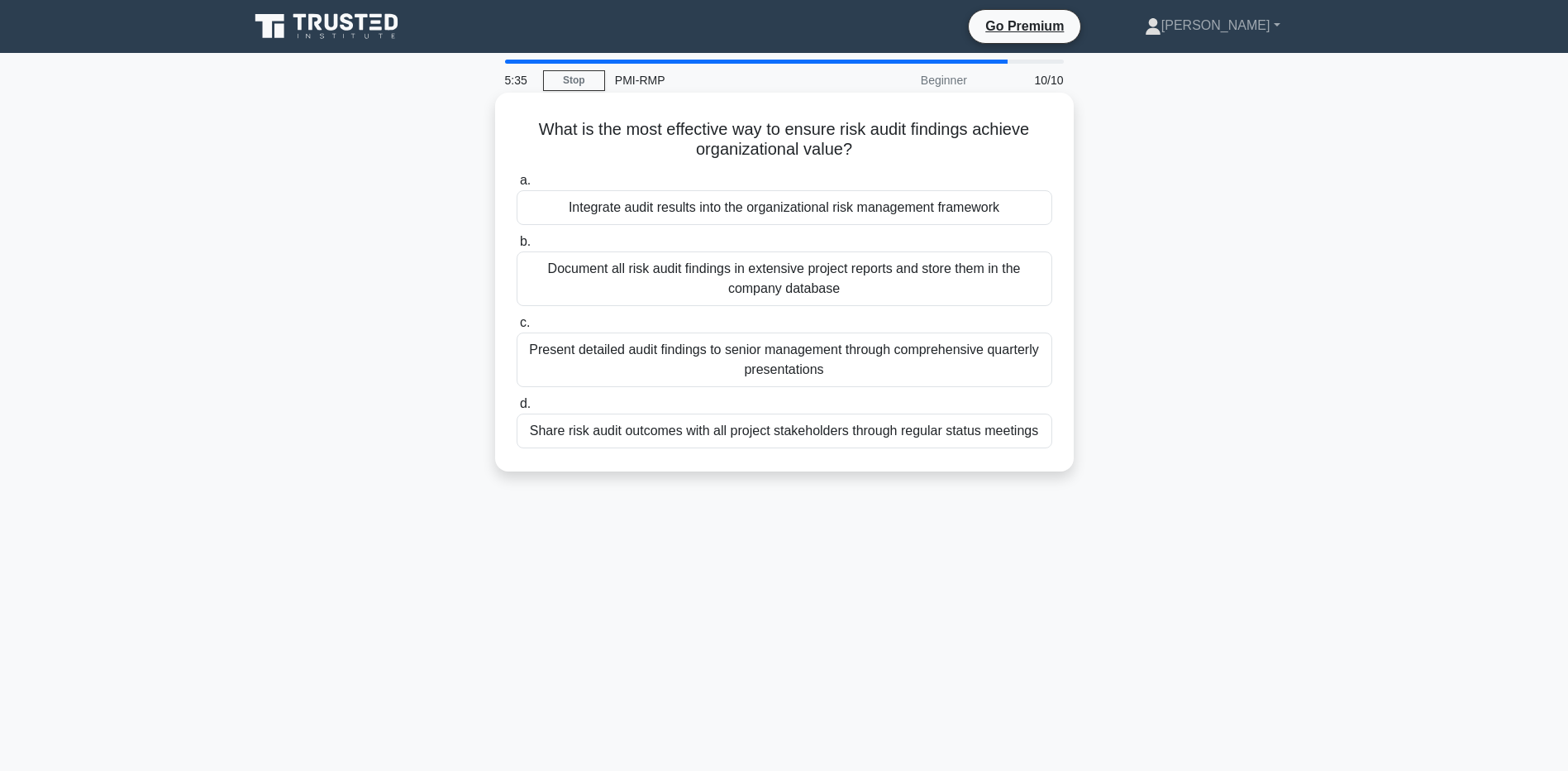
click at [834, 437] on div "Share risk audit outcomes with all project stakeholders through regular status …" at bounding box center [785, 431] width 536 height 35
click at [517, 409] on input "d. Share risk audit outcomes with all project stakeholders through regular stat…" at bounding box center [517, 404] width 0 height 11
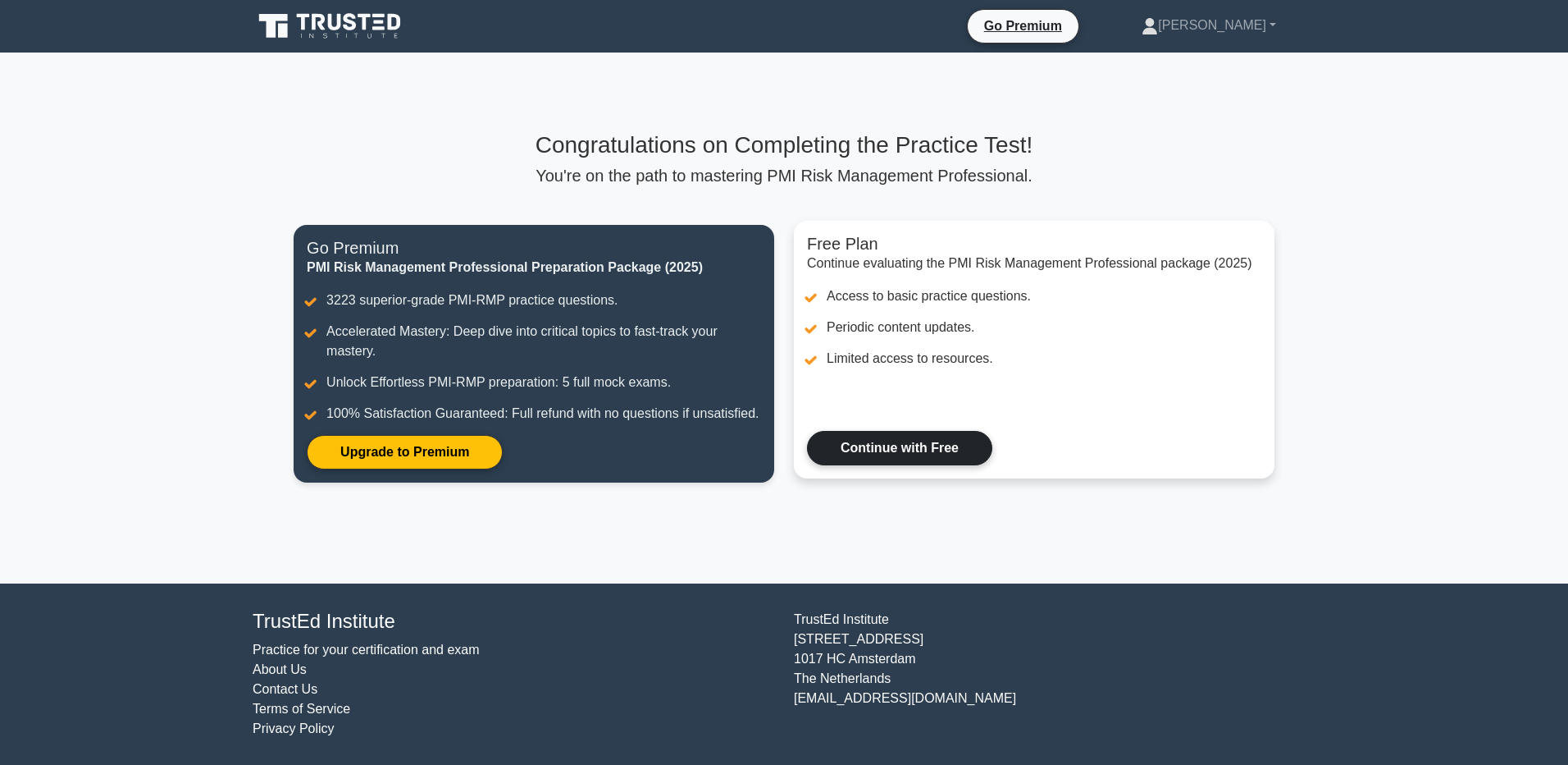
click at [909, 451] on link "Continue with Free" at bounding box center [900, 448] width 185 height 34
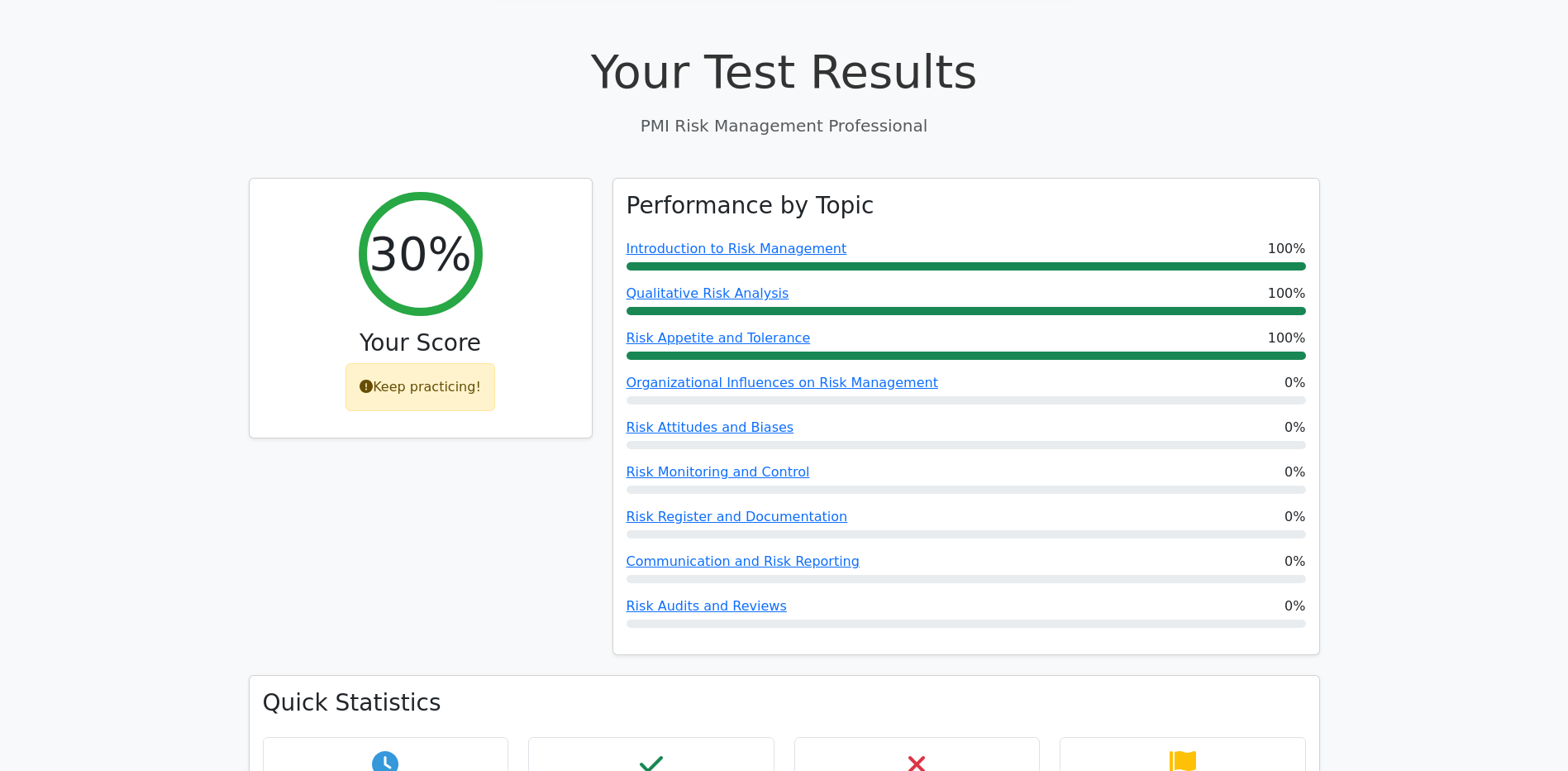
scroll to position [510, 0]
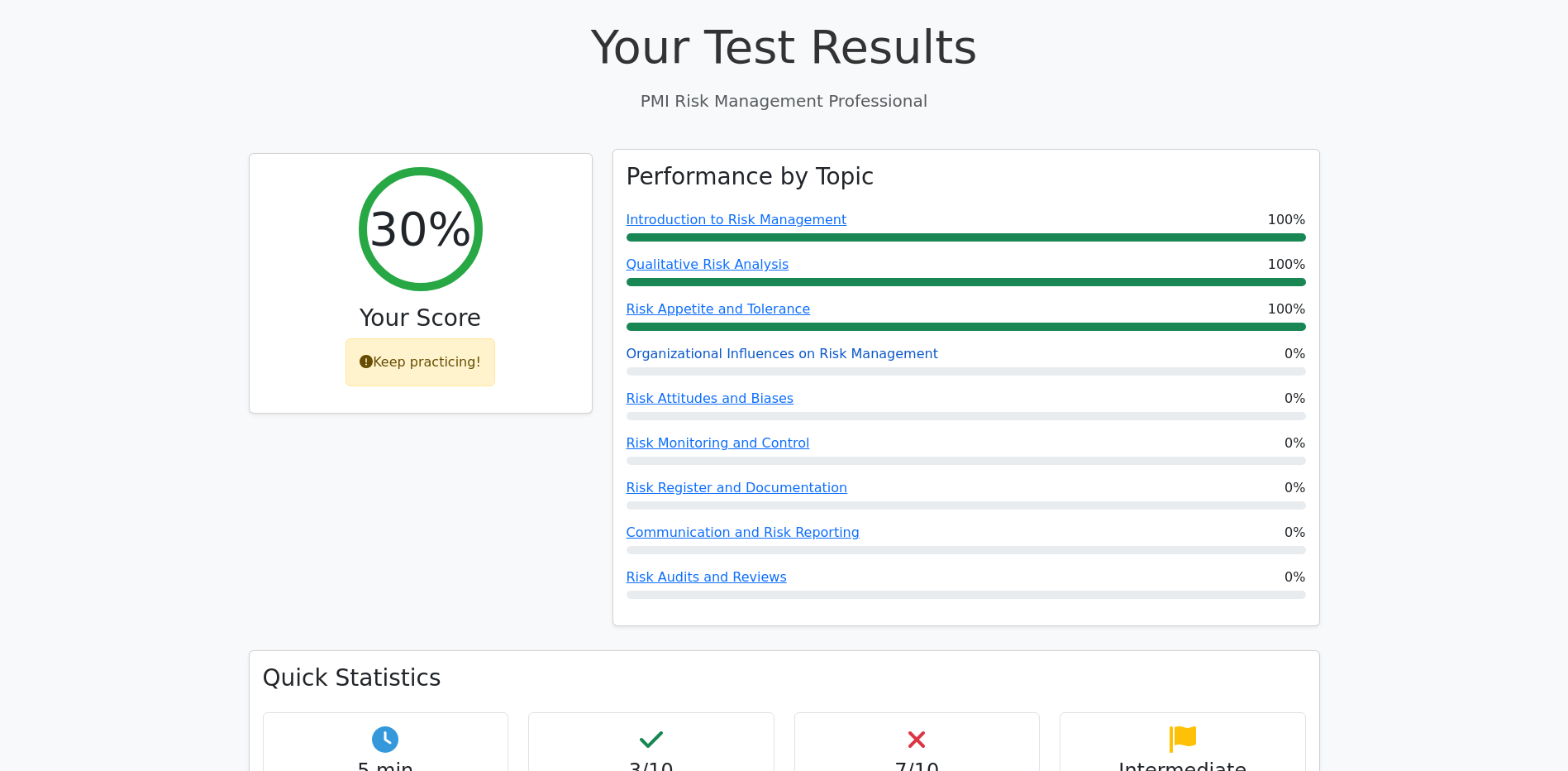
click at [757, 346] on link "Organizational Influences on Risk Management" at bounding box center [782, 353] width 312 height 16
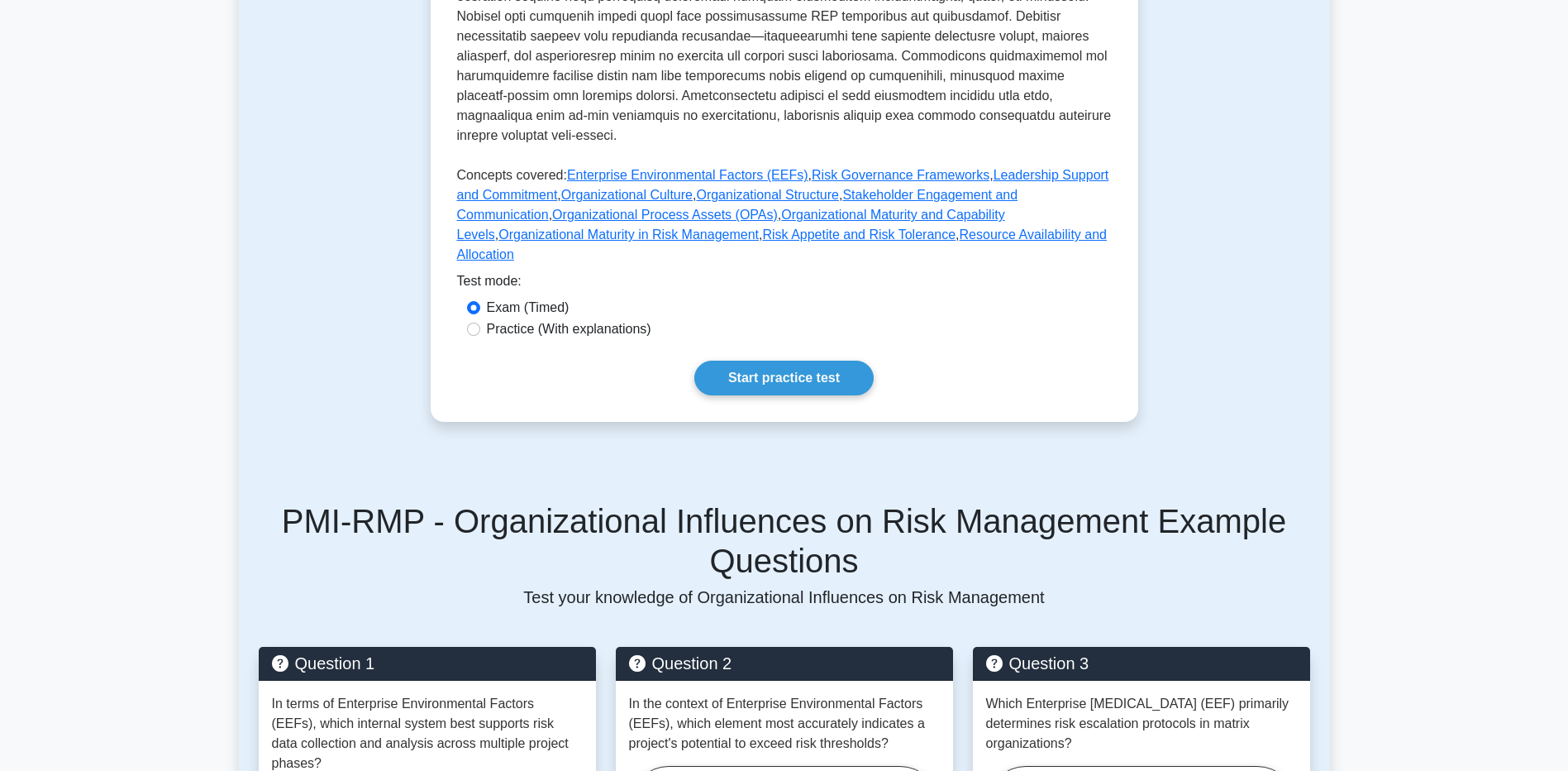
scroll to position [725, 0]
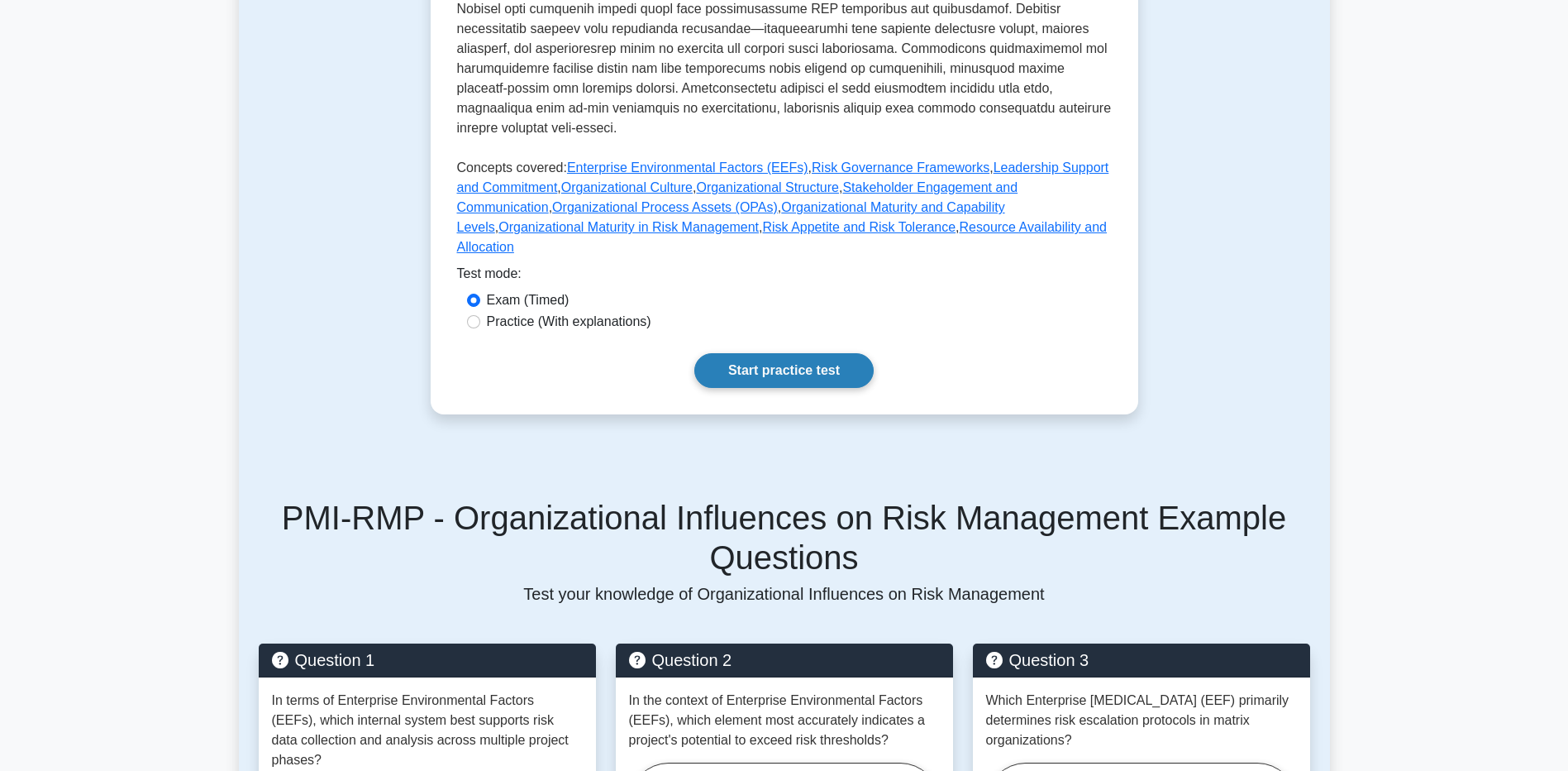
click at [788, 353] on link "Start practice test" at bounding box center [784, 371] width 179 height 35
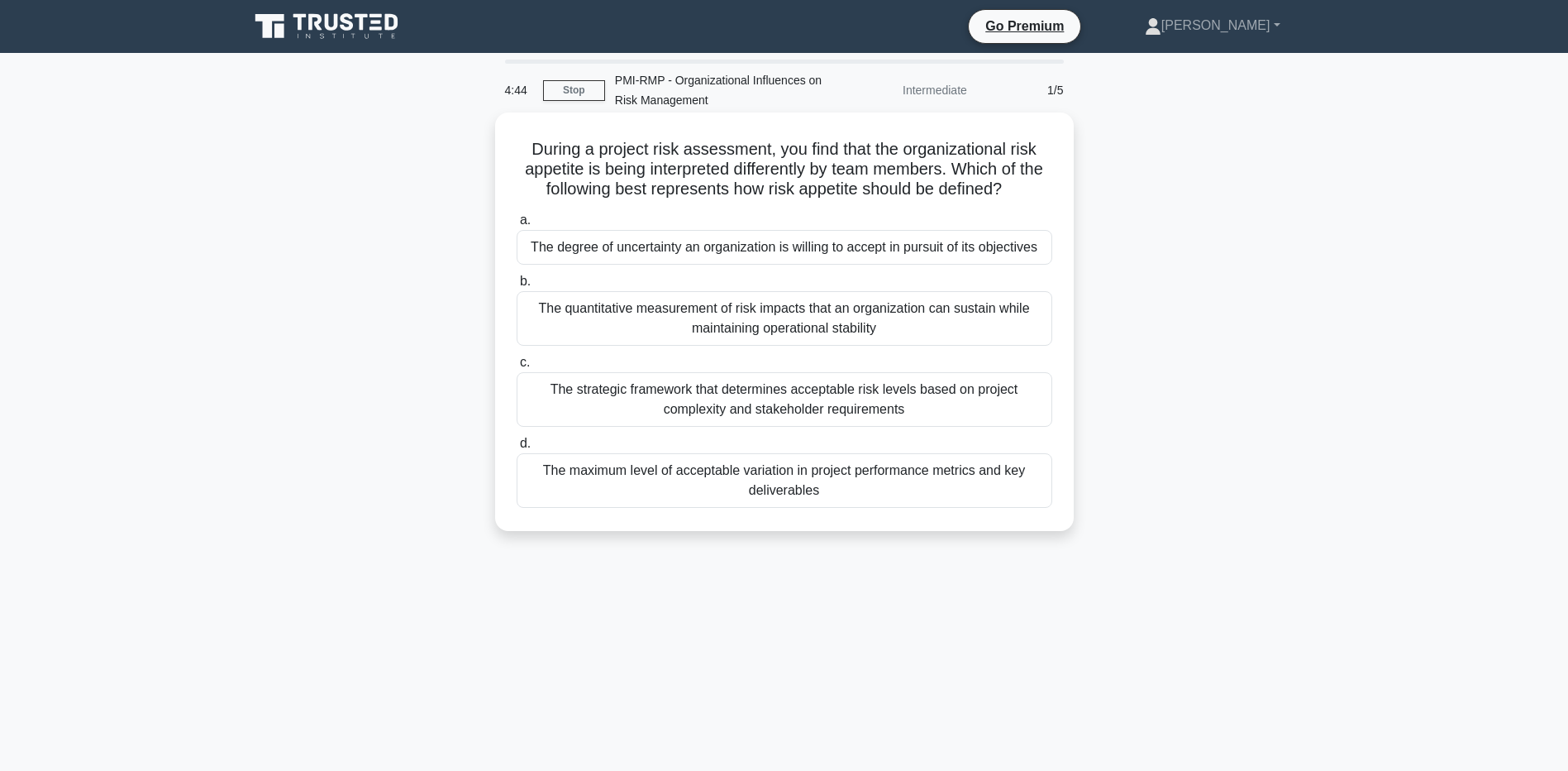
click at [674, 246] on div "The degree of uncertainty an organization is willing to accept in pursuit of it…" at bounding box center [785, 247] width 536 height 35
click at [517, 226] on input "a. The degree of uncertainty an organization is willing to accept in pursuit of…" at bounding box center [517, 220] width 0 height 11
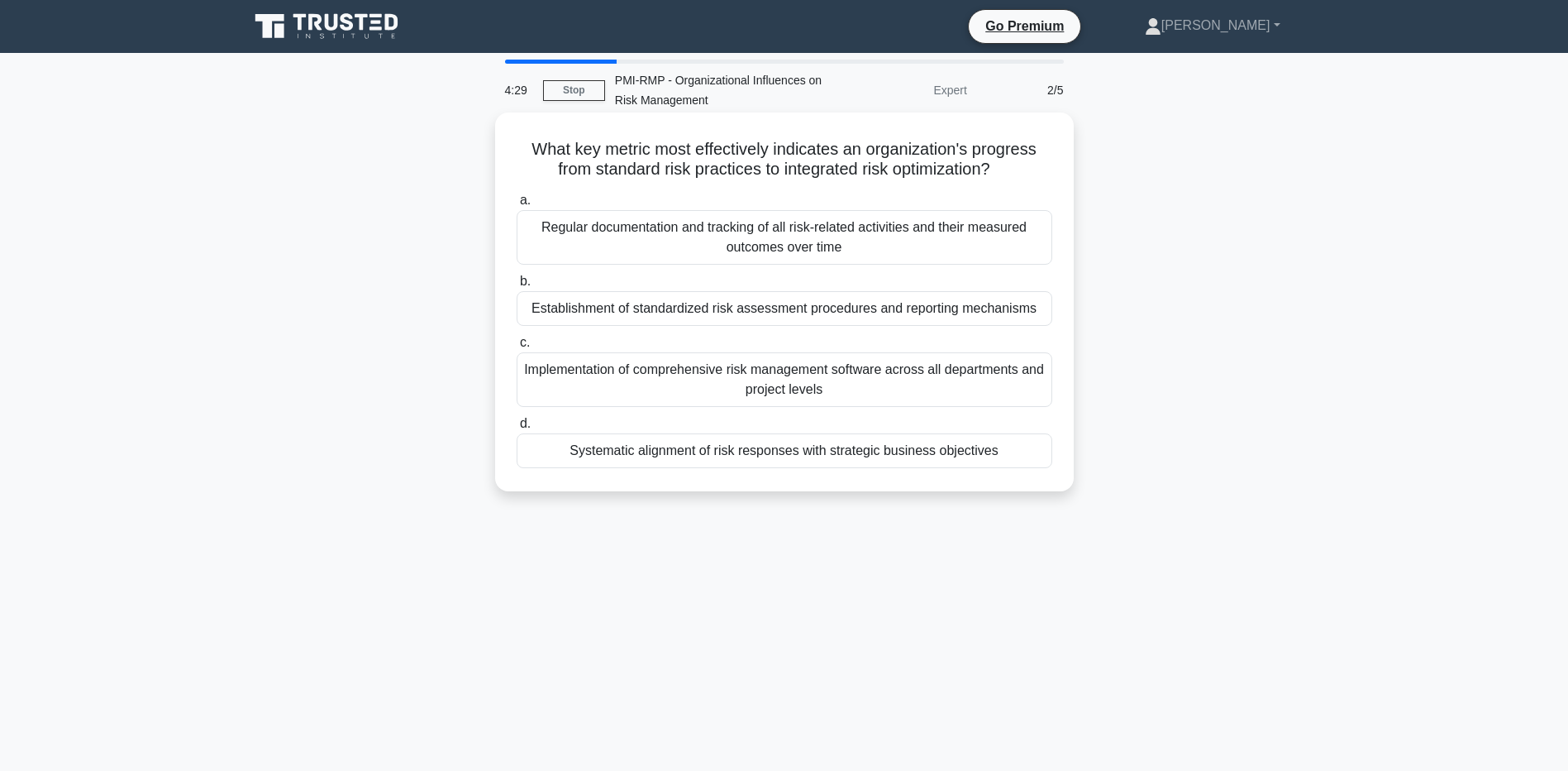
click at [672, 313] on div "Establishment of standardized risk assessment procedures and reporting mechanis…" at bounding box center [785, 309] width 536 height 35
drag, startPoint x: 672, startPoint y: 313, endPoint x: 753, endPoint y: 312, distance: 81.0
click at [753, 312] on div "Establishment of standardized risk assessment procedures and reporting mechanis…" at bounding box center [785, 309] width 536 height 35
click at [517, 287] on input "b. Establishment of standardized risk assessment procedures and reporting mecha…" at bounding box center [517, 281] width 0 height 11
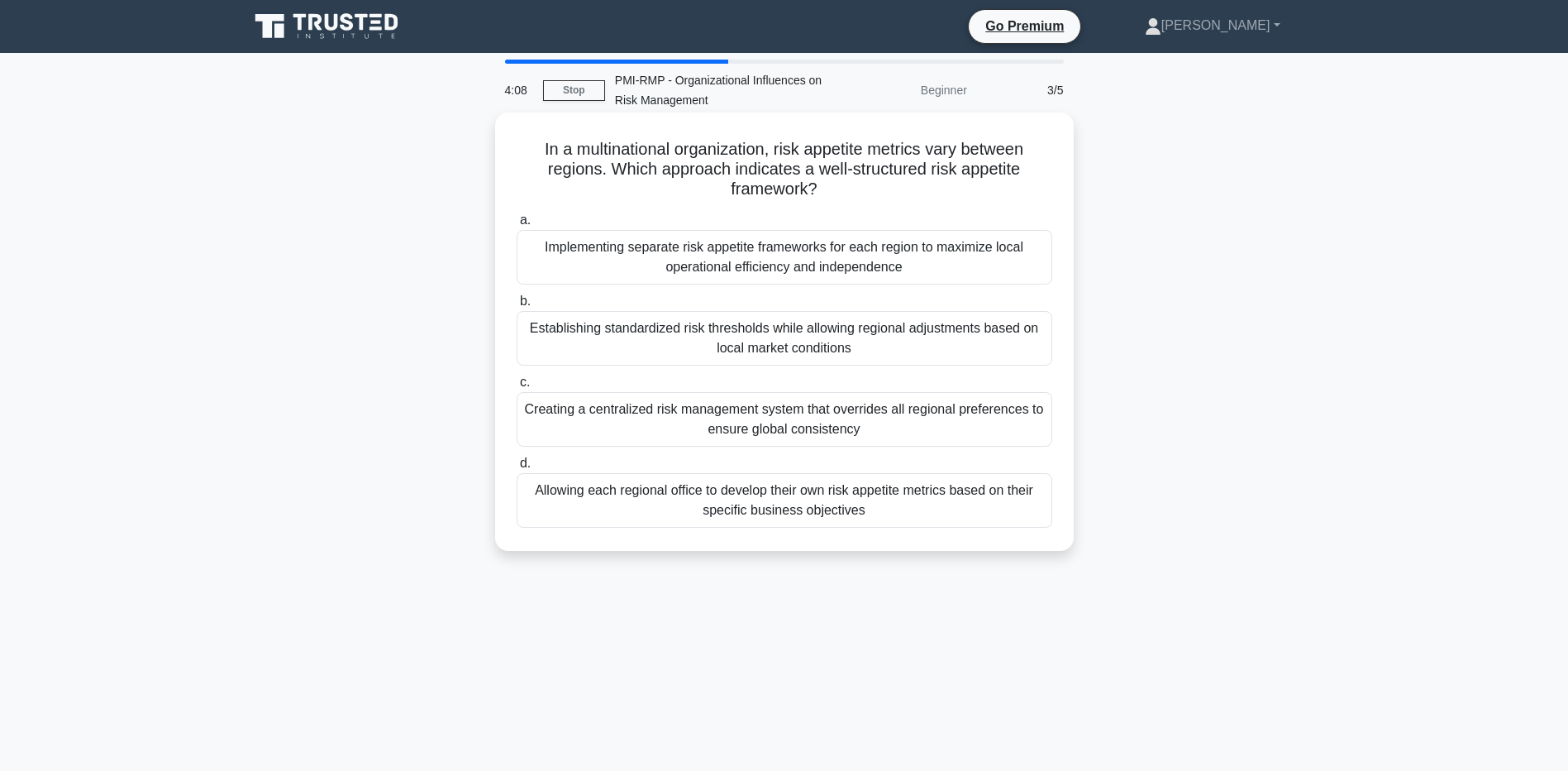
click at [685, 412] on div "Creating a centralized risk management system that overrides all regional prefe…" at bounding box center [785, 419] width 536 height 55
click at [517, 388] on input "c. Creating a centralized risk management system that overrides all regional pr…" at bounding box center [517, 382] width 0 height 11
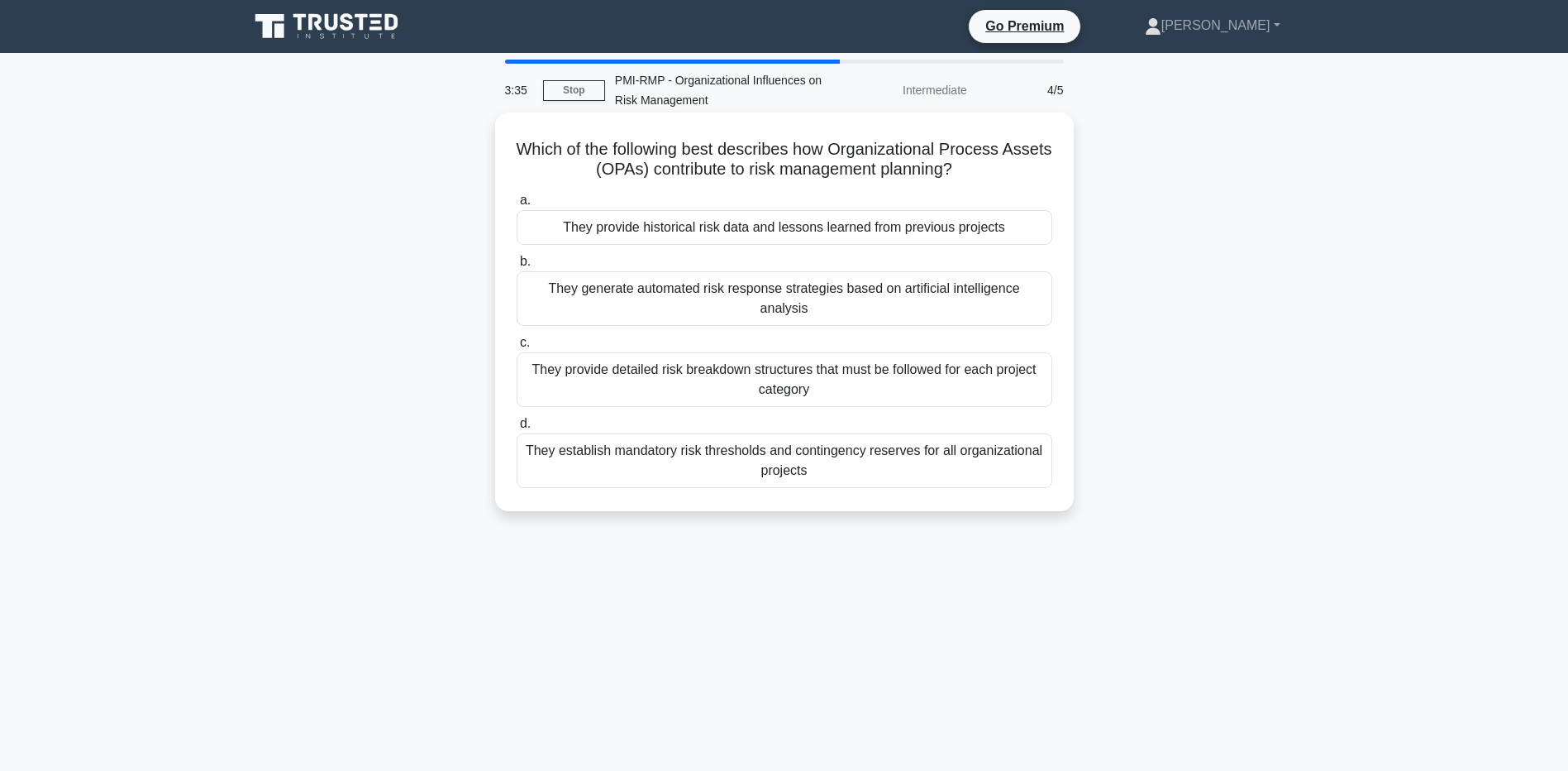
click at [772, 357] on div "They provide detailed risk breakdown structures that must be followed for each …" at bounding box center [785, 380] width 536 height 55
click at [517, 348] on input "c. They provide detailed risk breakdown structures that must be followed for ea…" at bounding box center [517, 342] width 0 height 11
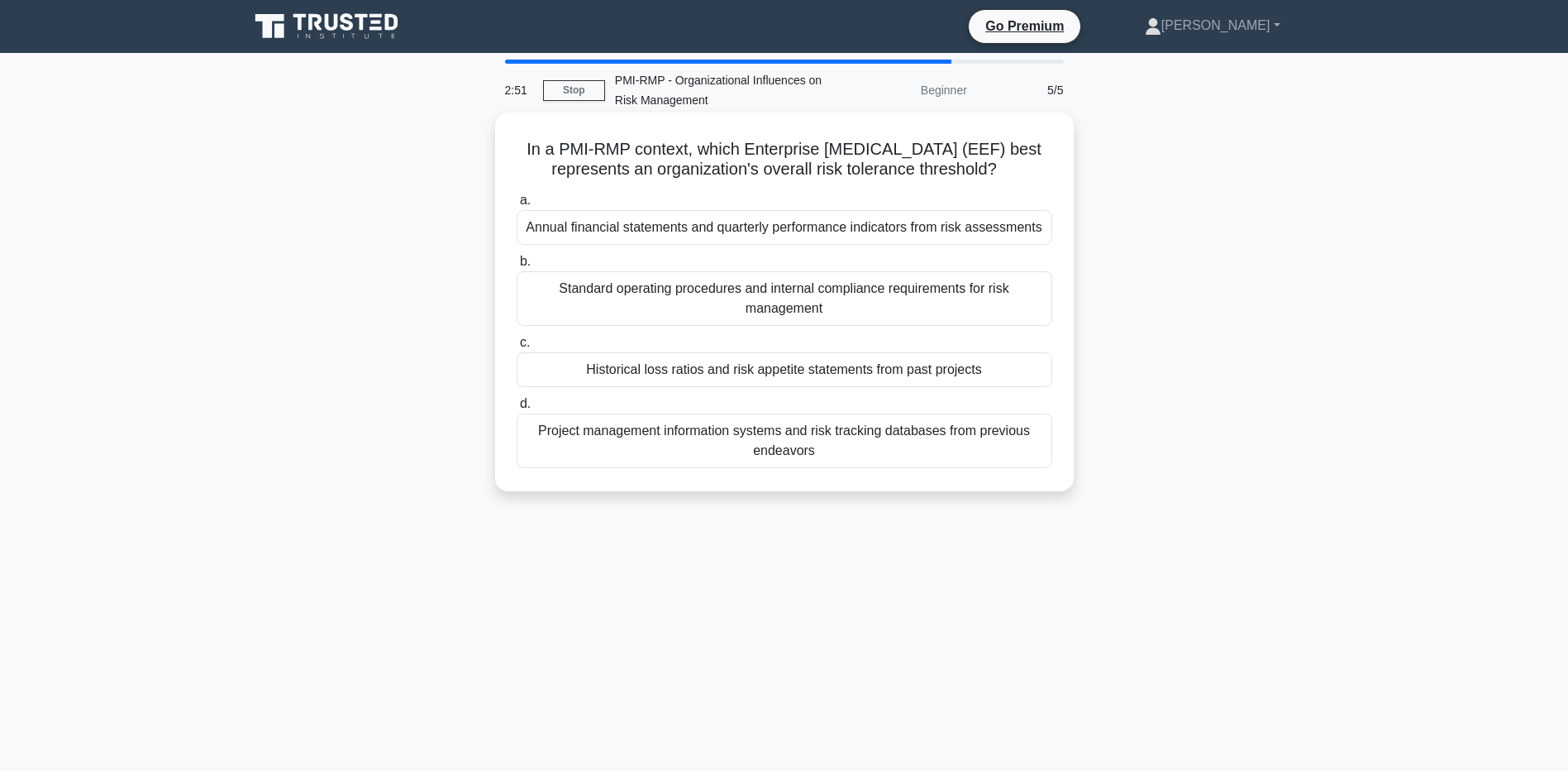
click at [706, 299] on div "Standard operating procedures and internal compliance requirements for risk man…" at bounding box center [785, 299] width 536 height 55
click at [517, 267] on input "b. Standard operating procedures and internal compliance requirements for risk …" at bounding box center [517, 261] width 0 height 11
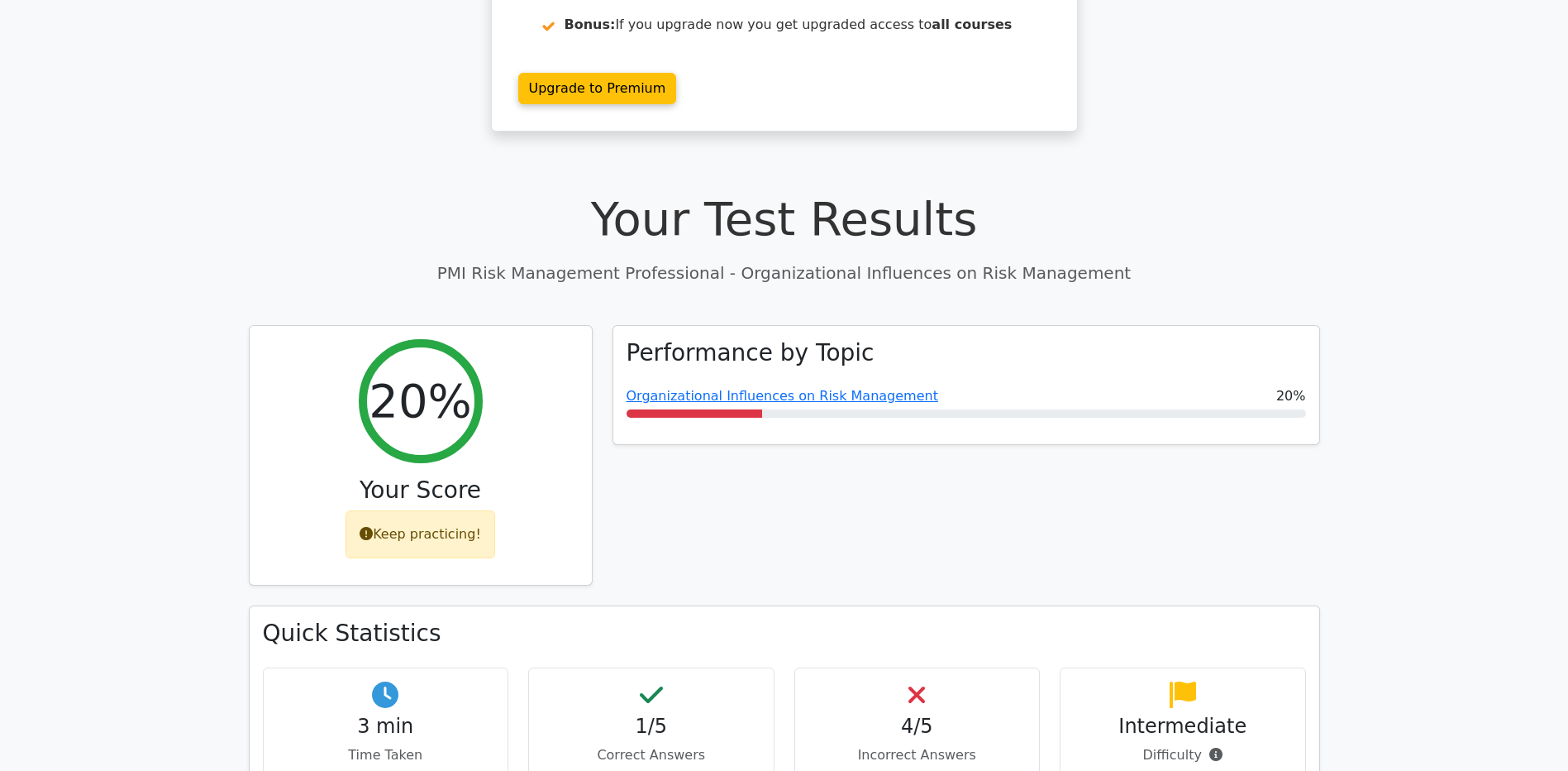
scroll to position [342, 0]
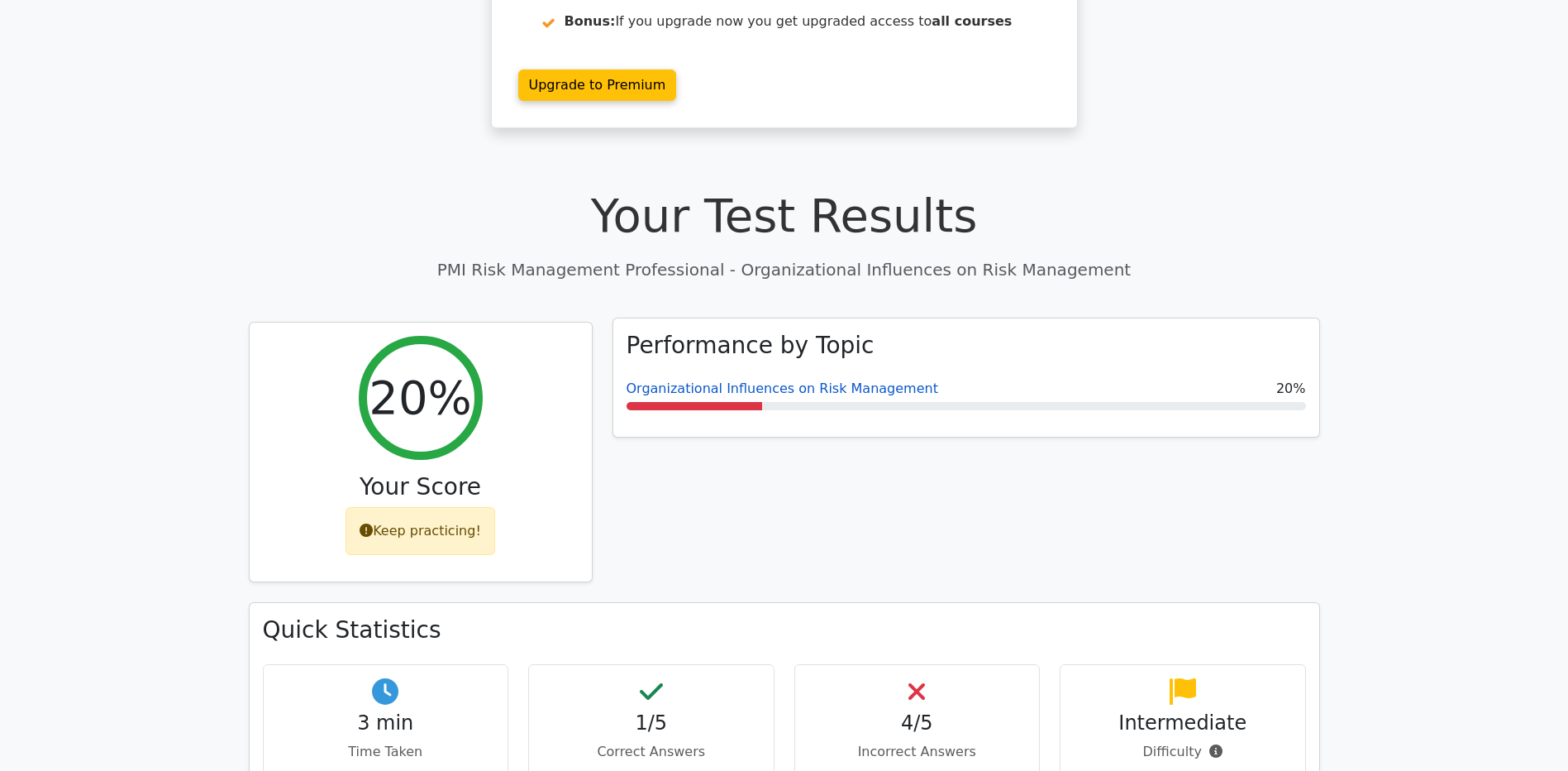
click at [859, 381] on link "Organizational Influences on Risk Management" at bounding box center [782, 388] width 312 height 16
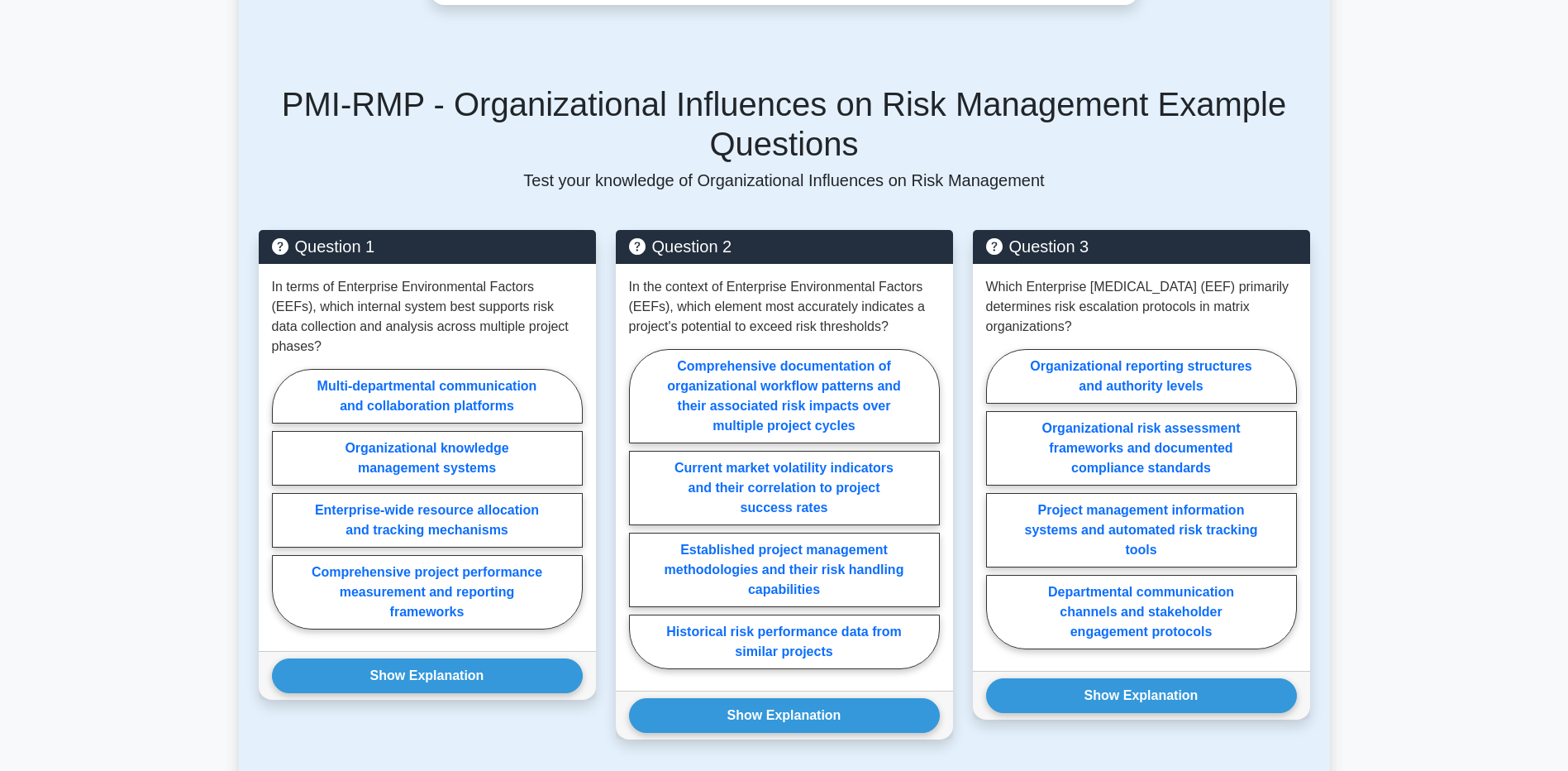
scroll to position [1198, 0]
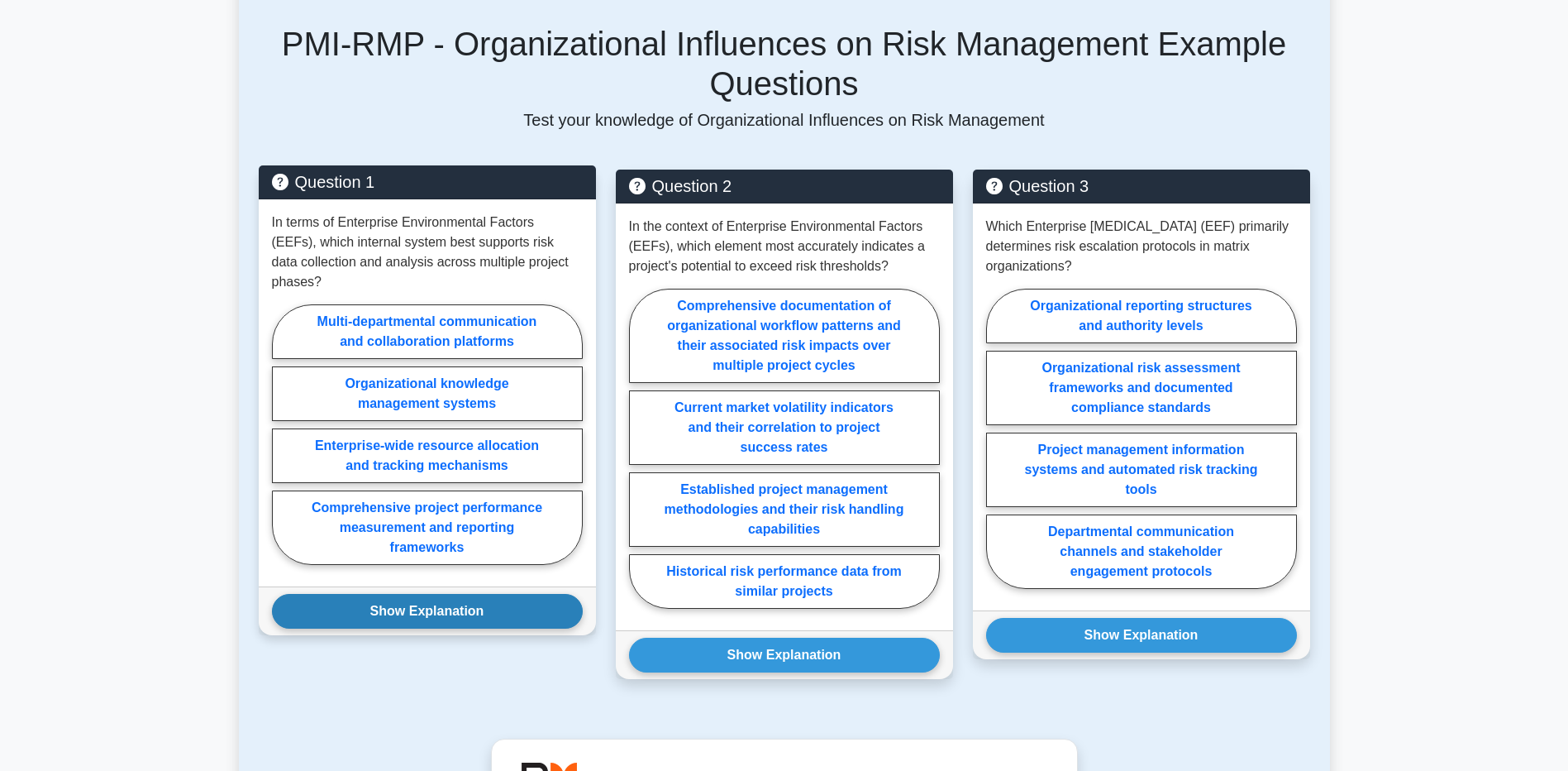
click at [440, 594] on button "Show Explanation" at bounding box center [428, 611] width 311 height 35
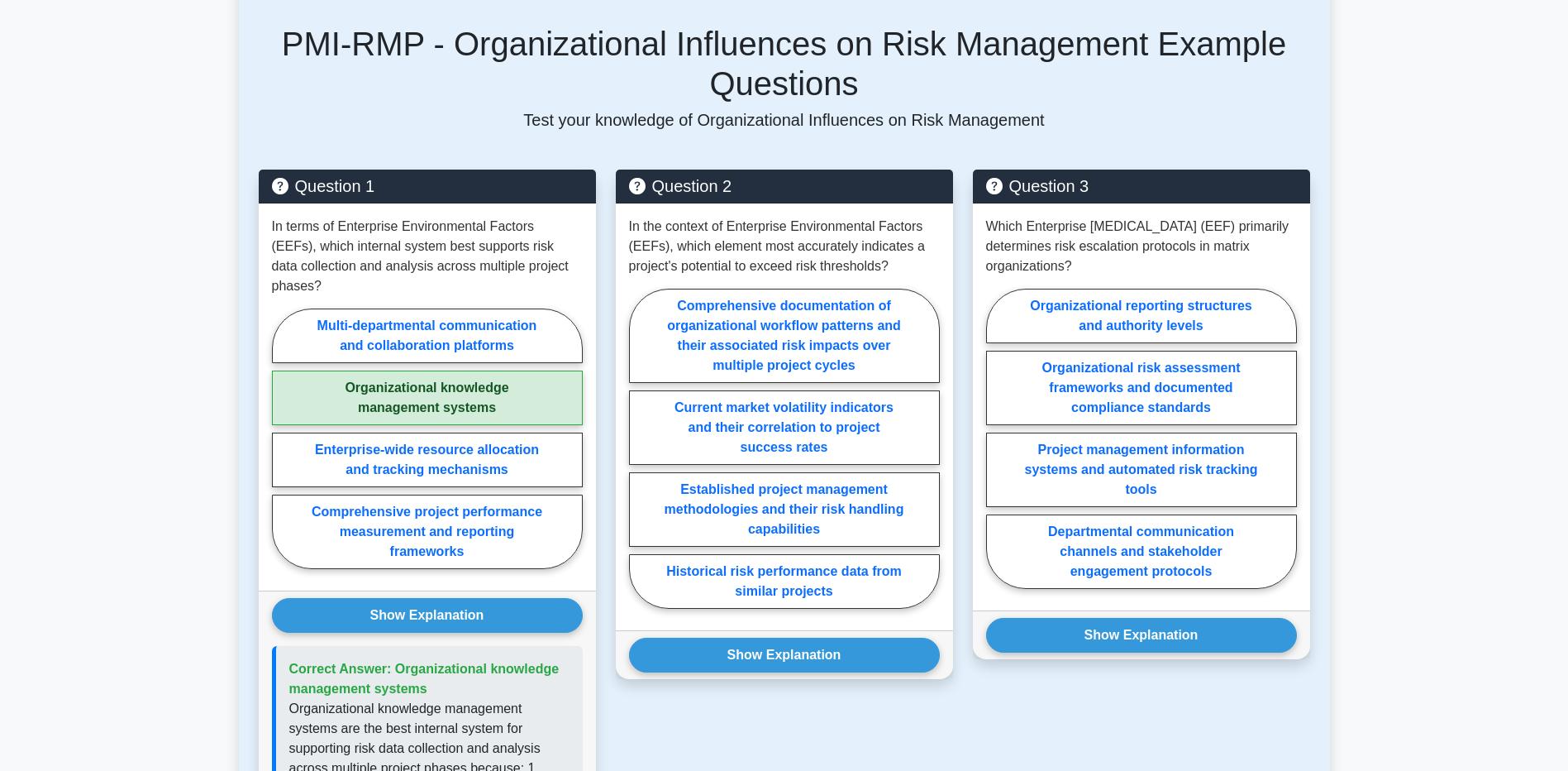
scroll to position [1213, 0]
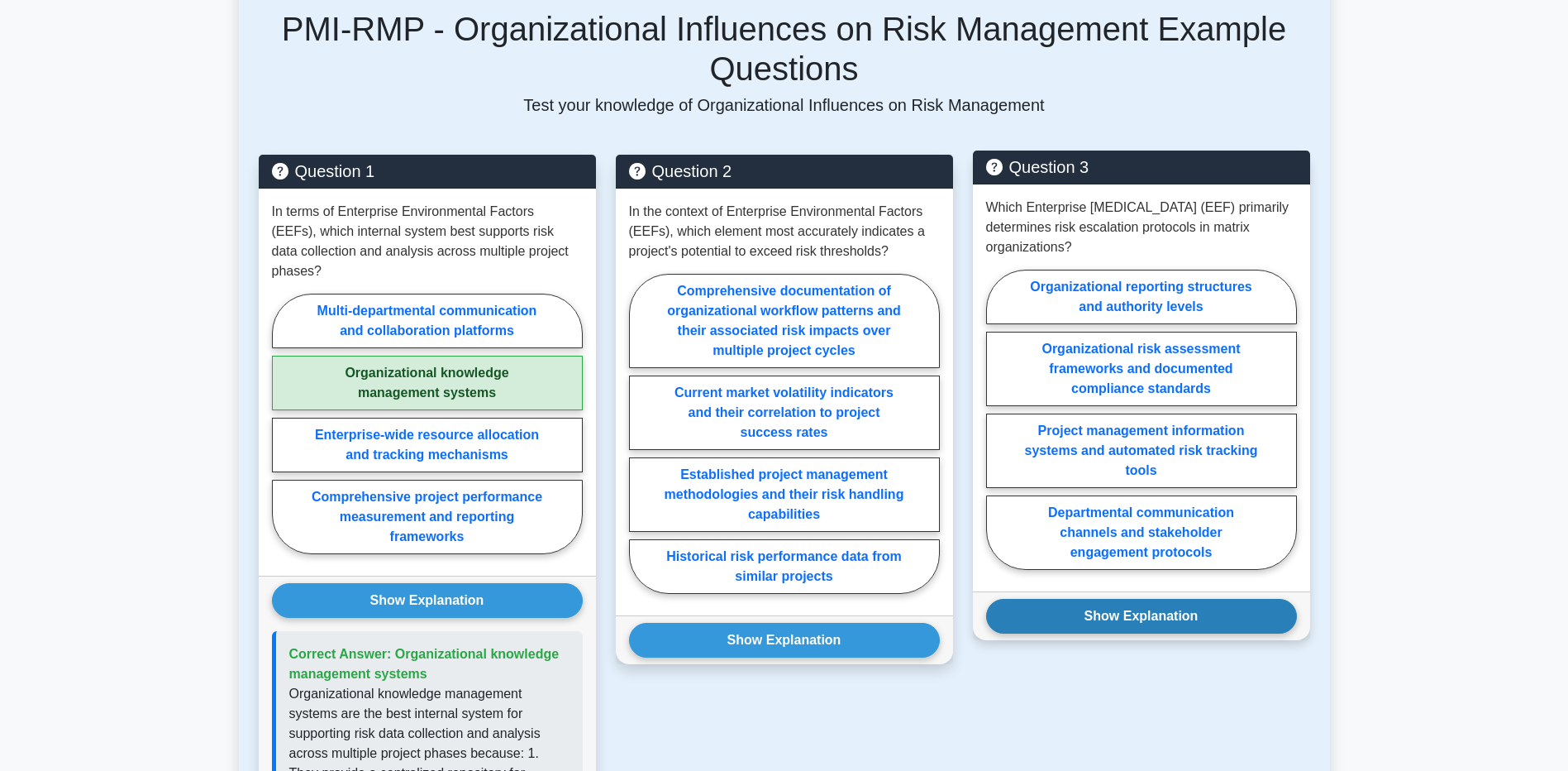
click at [1166, 599] on button "Show Explanation" at bounding box center [1142, 616] width 311 height 35
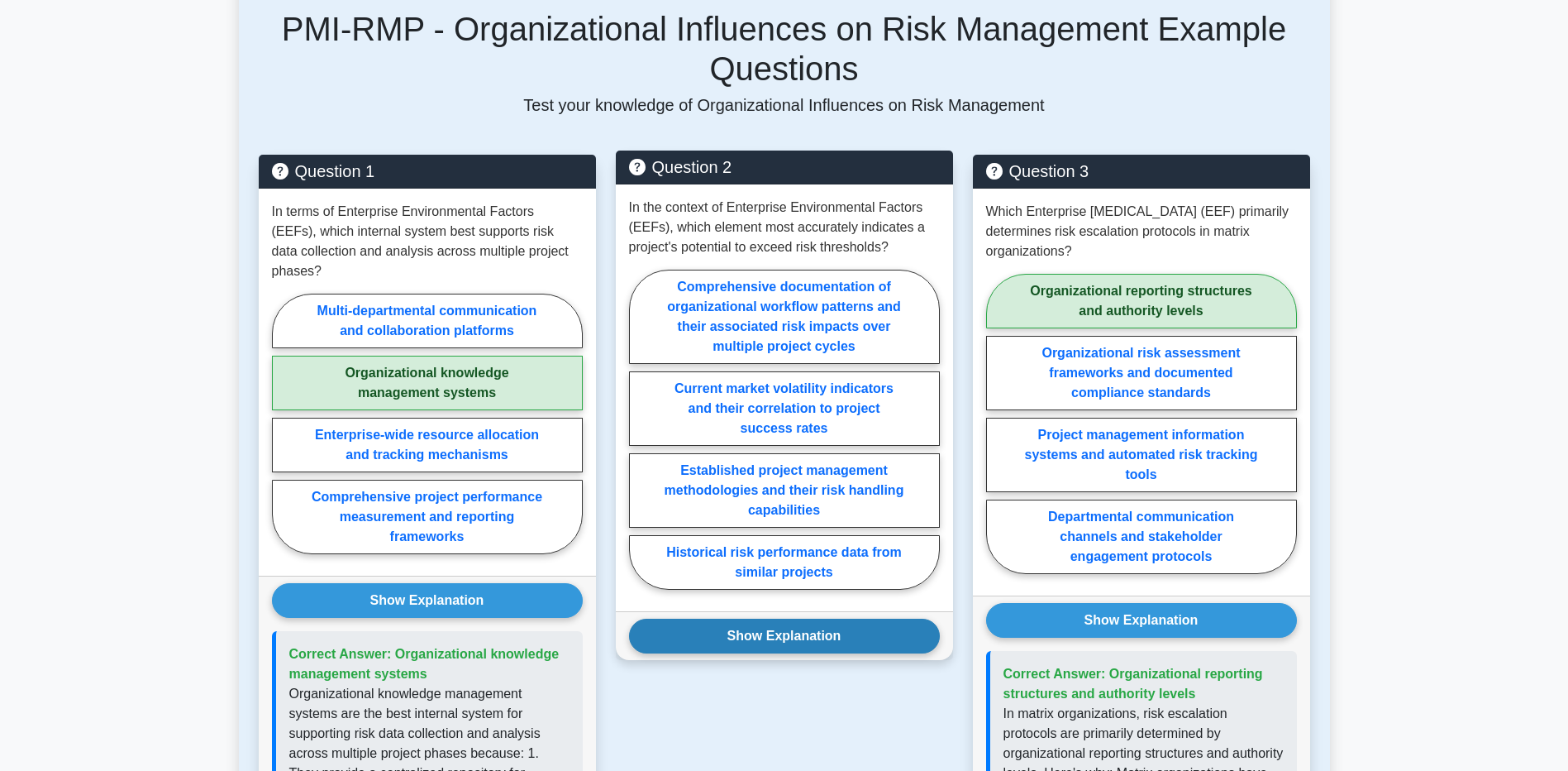
click at [820, 619] on button "Show Explanation" at bounding box center [785, 636] width 311 height 35
